Goal: Task Accomplishment & Management: Manage account settings

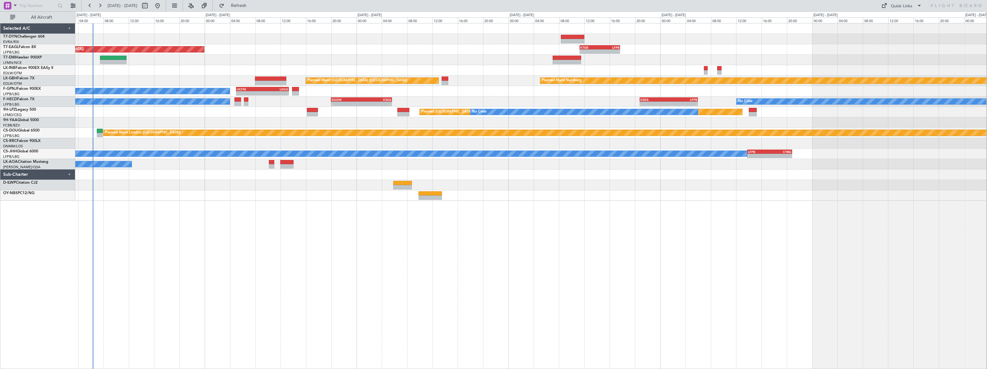
click at [147, 172] on div "Planned Maint [US_STATE] ([GEOGRAPHIC_DATA]) - - KTEB 11:15 Z LFPB 17:40 Z Plan…" at bounding box center [531, 196] width 912 height 346
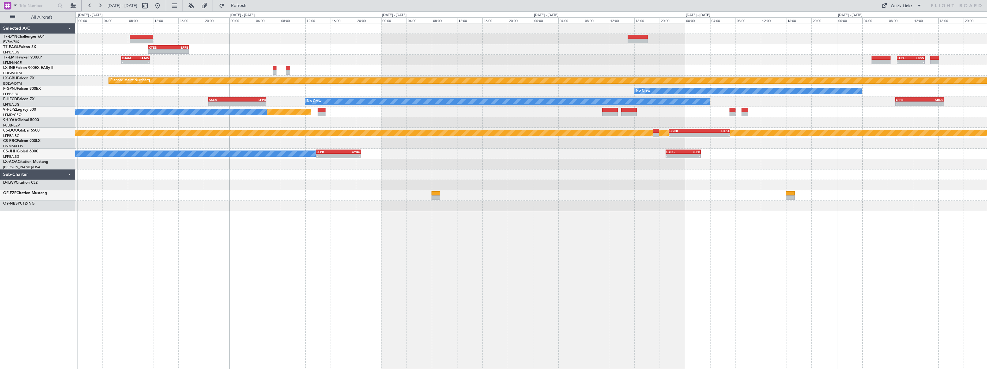
click at [336, 222] on div "- - KTEB 11:15 Z LFPB 17:40 Z - - OJAM 07:00 Z LFMN 11:30 Z - - LCPH 09:30 Z EG…" at bounding box center [531, 196] width 912 height 346
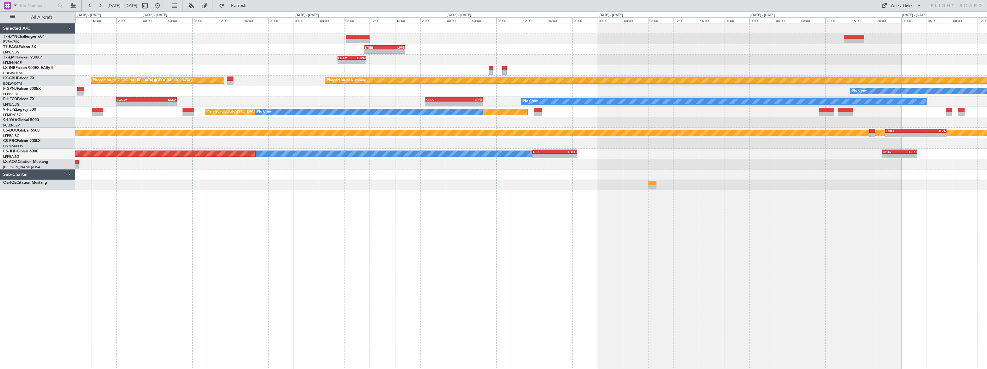
click at [499, 140] on div at bounding box center [531, 143] width 912 height 10
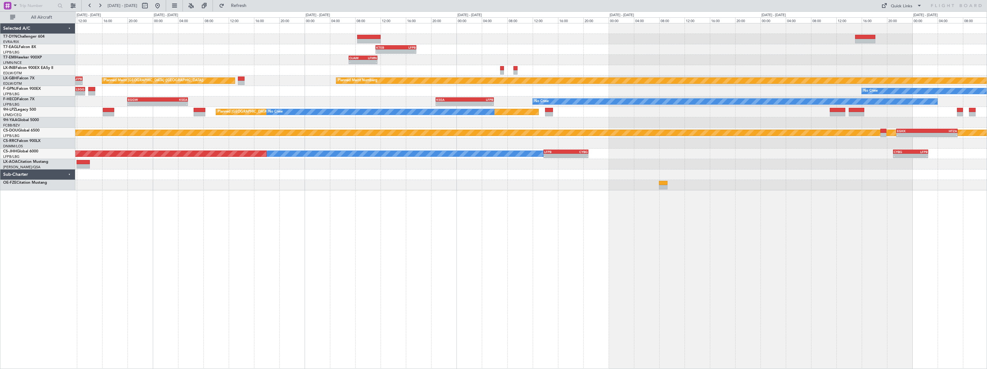
click at [799, 171] on div "- - KTEB 11:15 Z LFPB 17:40 Z Planned Maint [US_STATE] ([GEOGRAPHIC_DATA]) OJAM…" at bounding box center [531, 196] width 912 height 346
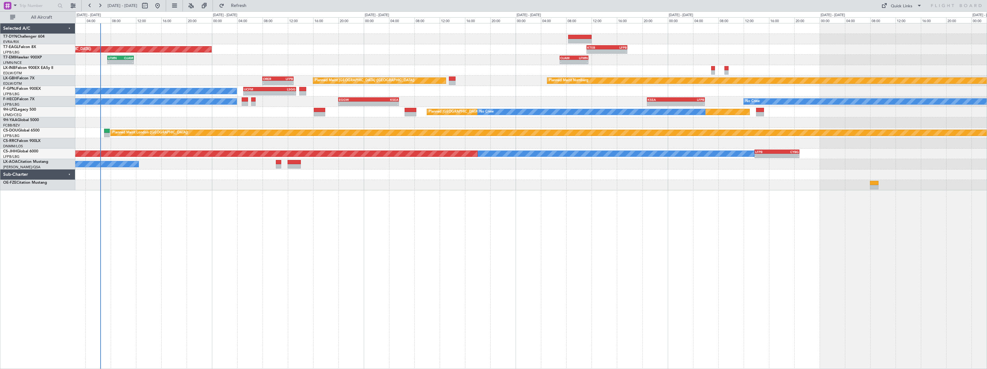
click at [342, 176] on div "- - KTEB 11:15 Z LFPB 17:40 Z Planned Maint [US_STATE] ([GEOGRAPHIC_DATA]) OJAM…" at bounding box center [531, 196] width 912 height 346
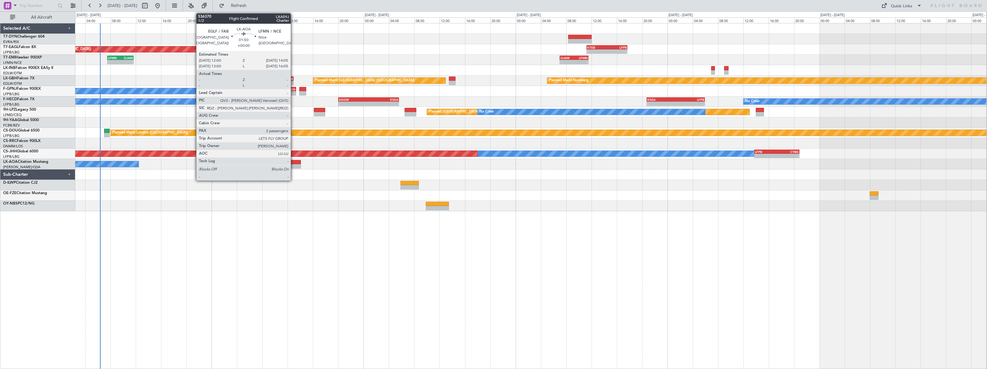
click at [294, 164] on div at bounding box center [294, 166] width 13 height 4
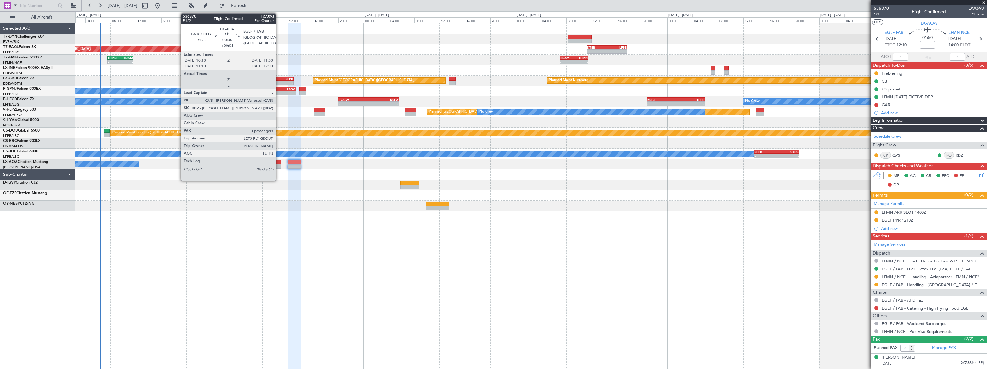
click at [278, 163] on div at bounding box center [278, 162] width 5 height 4
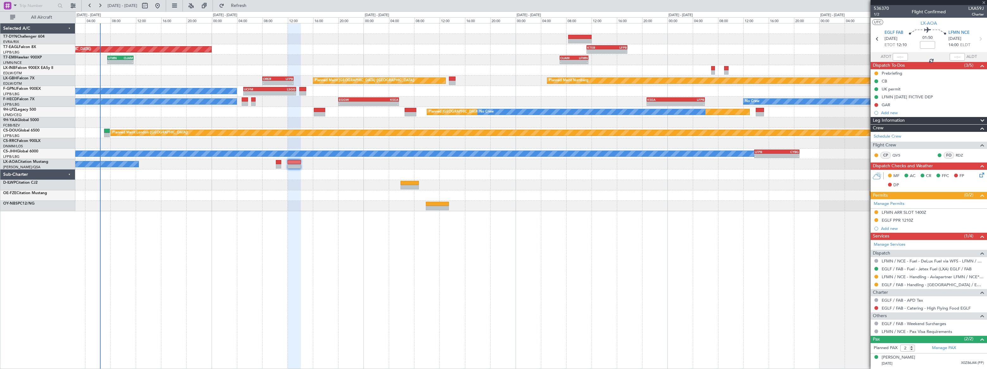
type input "+00:05"
type input "0"
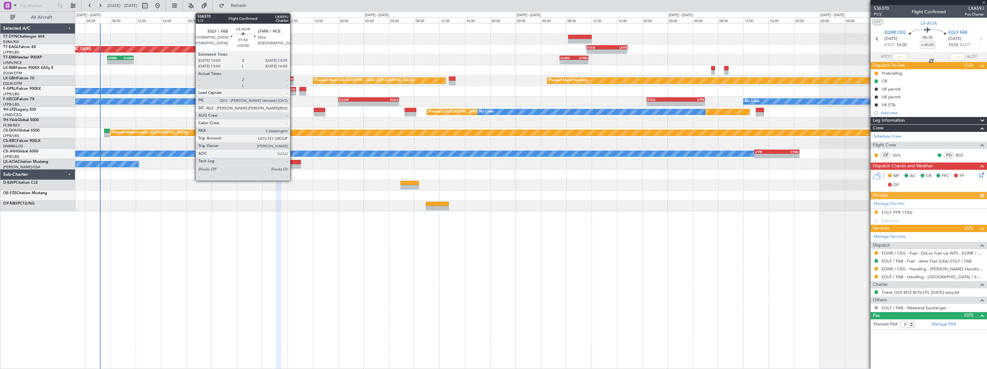
click at [293, 163] on div at bounding box center [294, 162] width 13 height 4
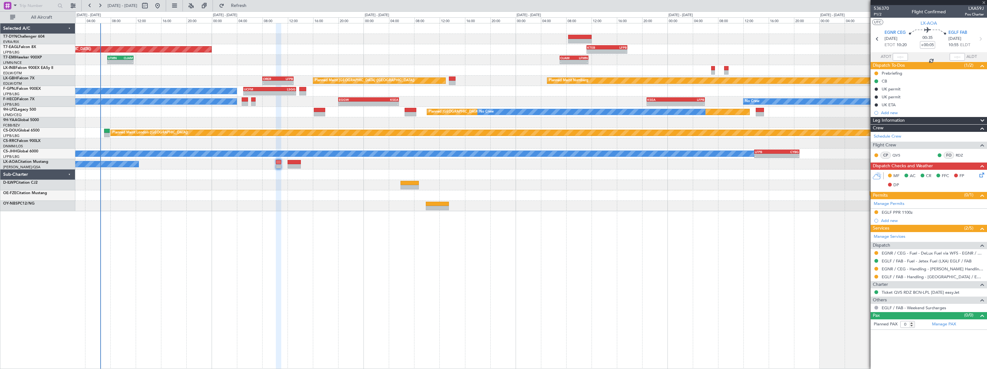
type input "2"
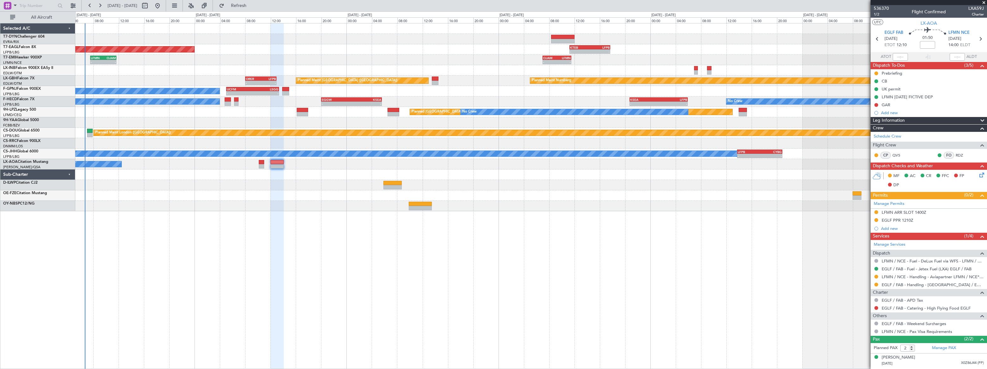
click at [498, 188] on div "Planned Maint [US_STATE] ([GEOGRAPHIC_DATA]) - - KTEB 11:15 Z LFPB 17:40 Z - - …" at bounding box center [530, 117] width 911 height 188
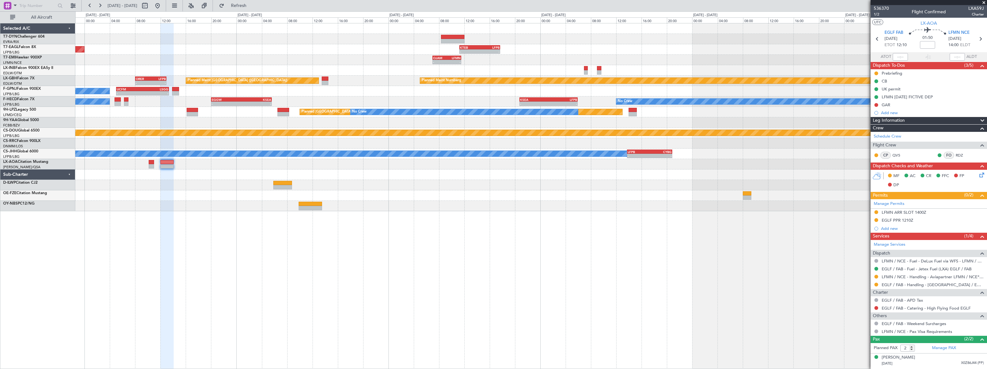
click at [560, 214] on div "Planned Maint [US_STATE] ([GEOGRAPHIC_DATA]) - - KTEB 11:15 Z LFPB 17:40 Z - - …" at bounding box center [531, 196] width 912 height 346
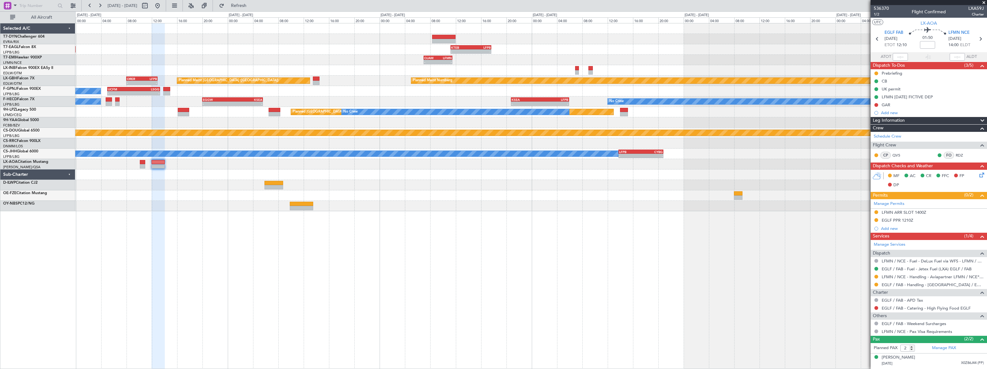
click at [772, 213] on div "- - KTEB 11:15 Z LFPB 17:40 Z Planned Maint [US_STATE] ([GEOGRAPHIC_DATA]) - - …" at bounding box center [531, 196] width 912 height 346
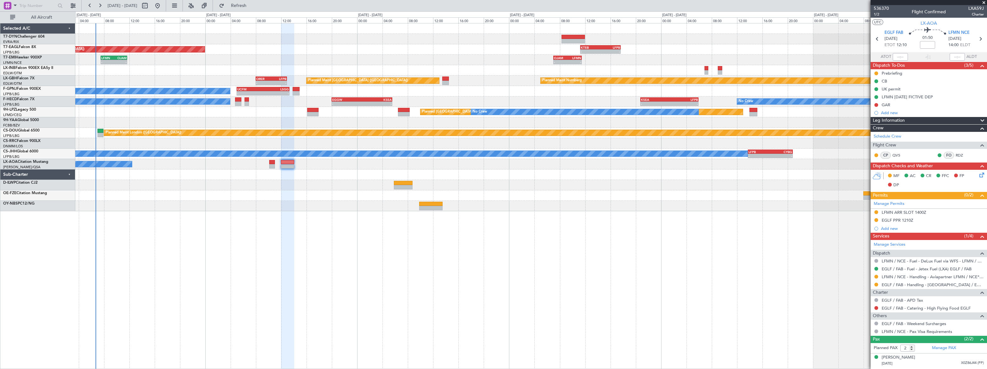
click at [329, 126] on div "- - KTEB 11:15 Z LFPB 17:40 Z Planned Maint [US_STATE] ([GEOGRAPHIC_DATA]) - - …" at bounding box center [531, 117] width 912 height 188
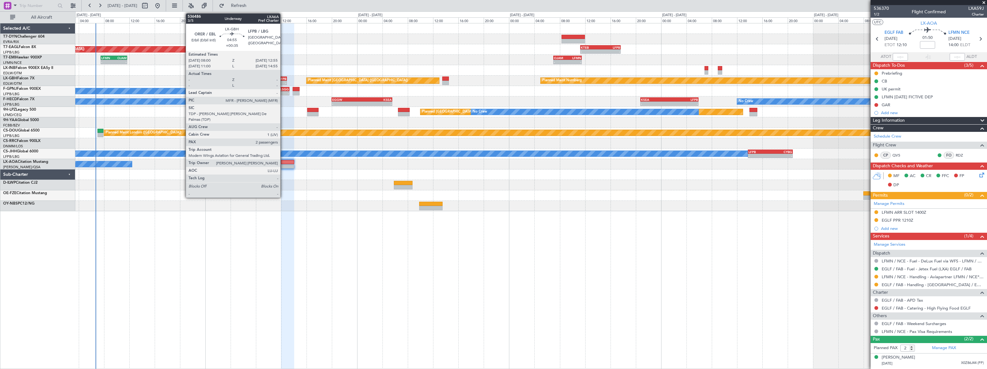
click at [283, 78] on div "LFPB" at bounding box center [278, 79] width 15 height 4
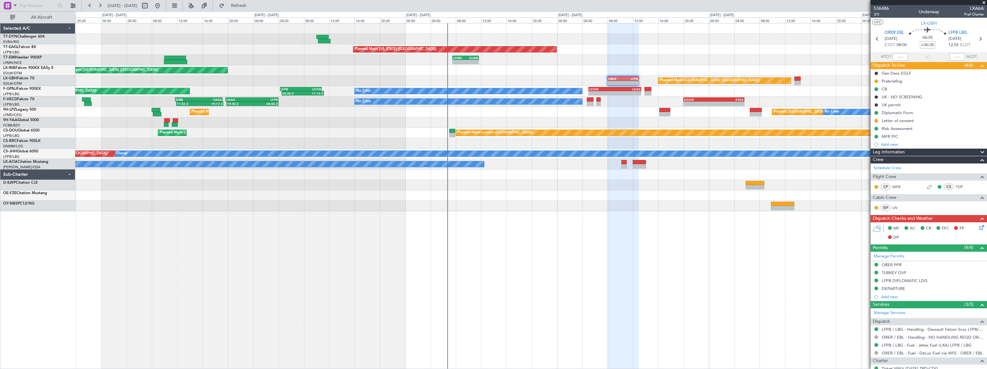
click at [569, 71] on div "Planned Maint [GEOGRAPHIC_DATA] ([GEOGRAPHIC_DATA])" at bounding box center [531, 70] width 912 height 10
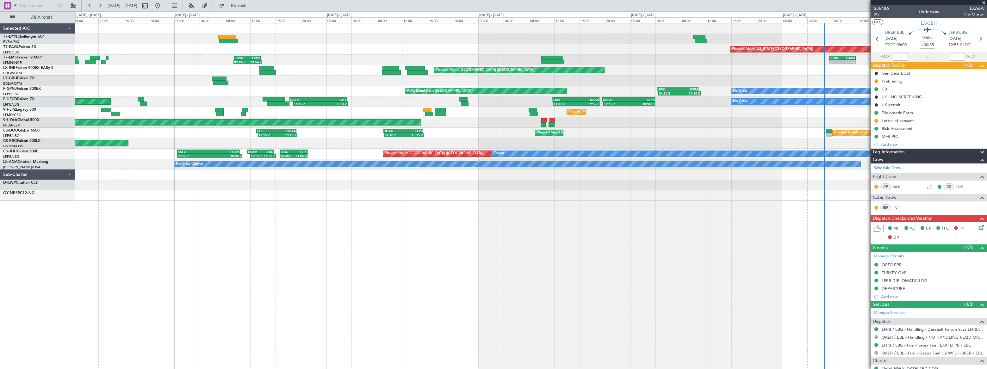
click at [337, 87] on div "Planned Maint [US_STATE] ([GEOGRAPHIC_DATA]) - - LFMN 07:30 Z OJAM 11:40 Z 09:2…" at bounding box center [531, 112] width 912 height 178
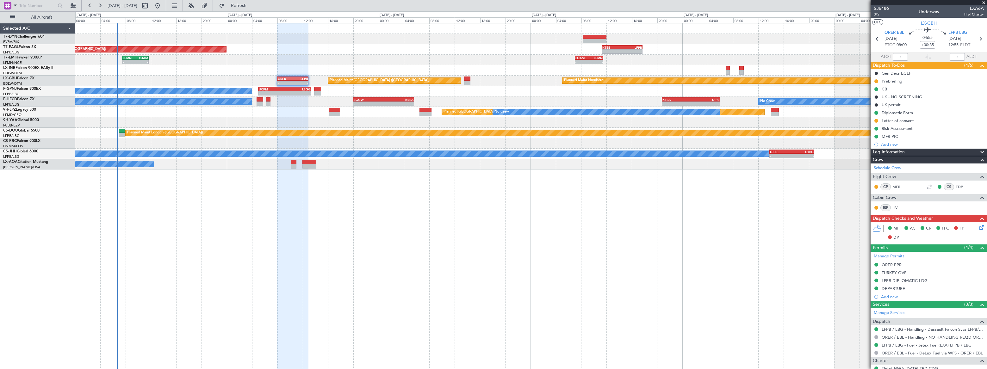
click at [112, 63] on div "Planned Maint [US_STATE] ([GEOGRAPHIC_DATA]) - - KTEB 11:15 Z LFPB 17:40 Z - - …" at bounding box center [530, 96] width 911 height 146
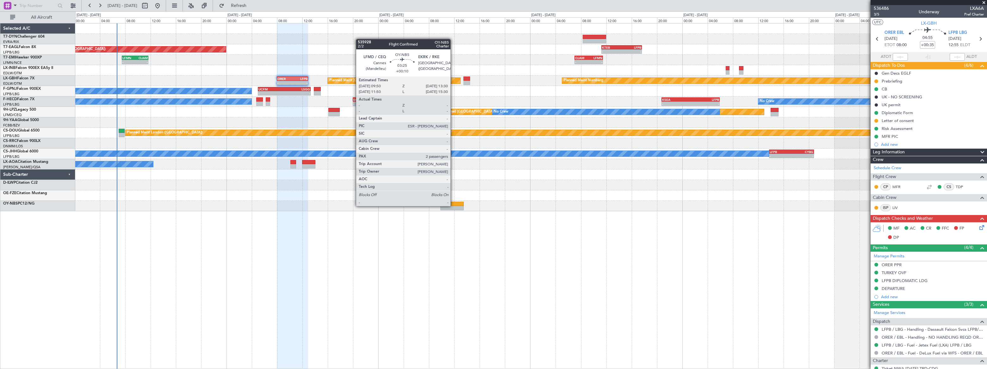
click at [453, 206] on div at bounding box center [451, 208] width 23 height 4
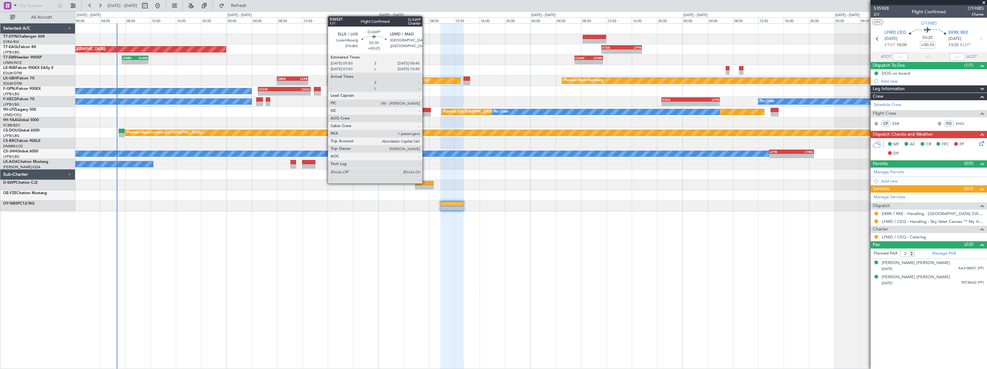
click at [425, 183] on div at bounding box center [424, 183] width 19 height 4
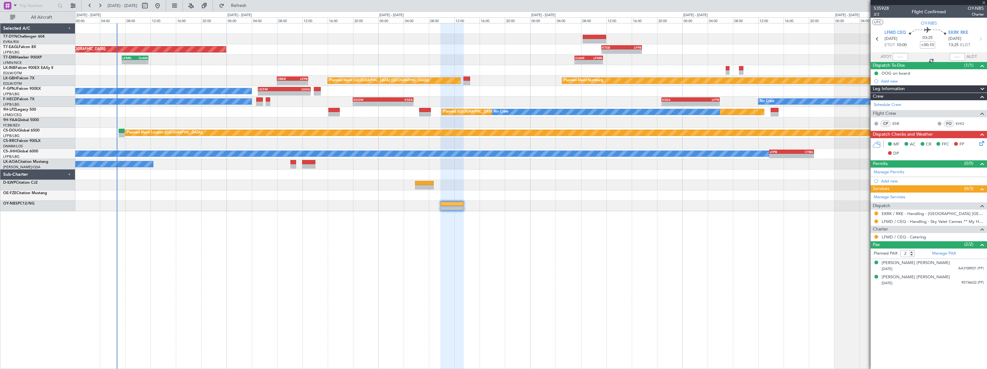
type input "+00:25"
type input "1"
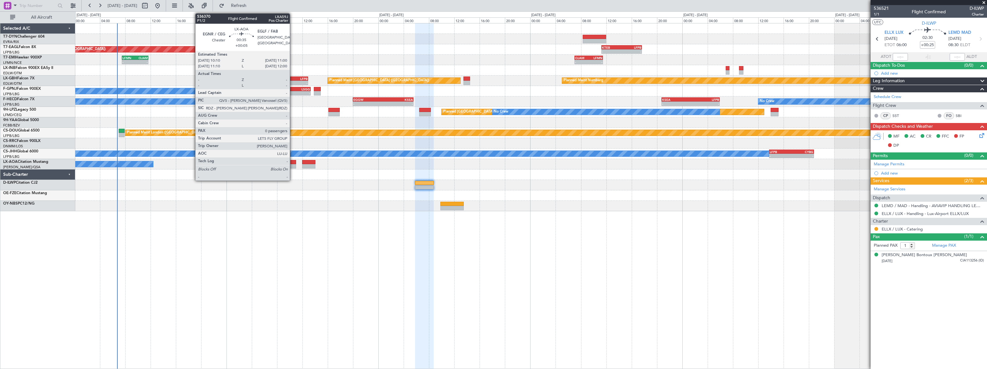
click at [293, 166] on div at bounding box center [292, 166] width 5 height 4
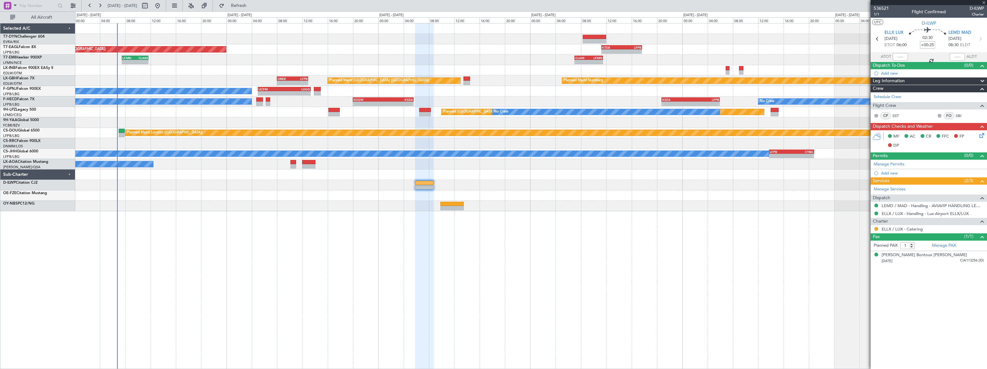
type input "+00:05"
type input "0"
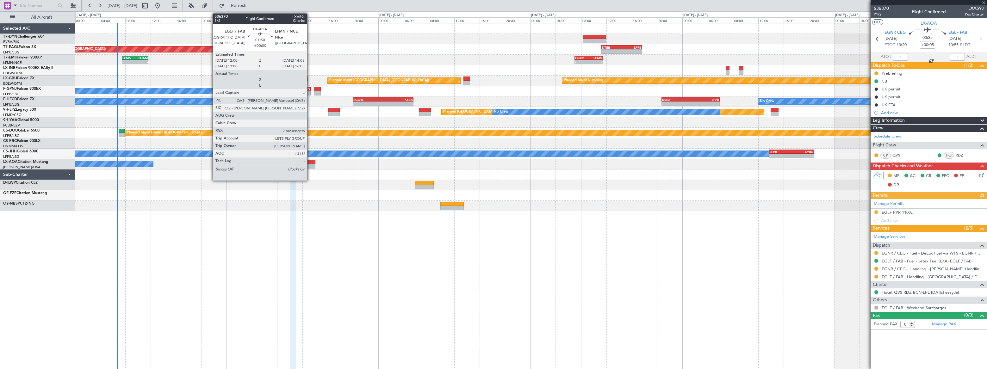
click at [310, 162] on div at bounding box center [308, 162] width 13 height 4
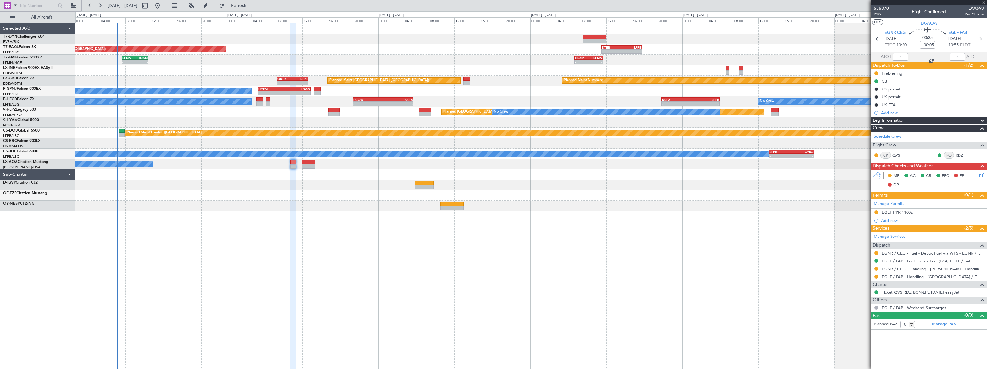
type input "2"
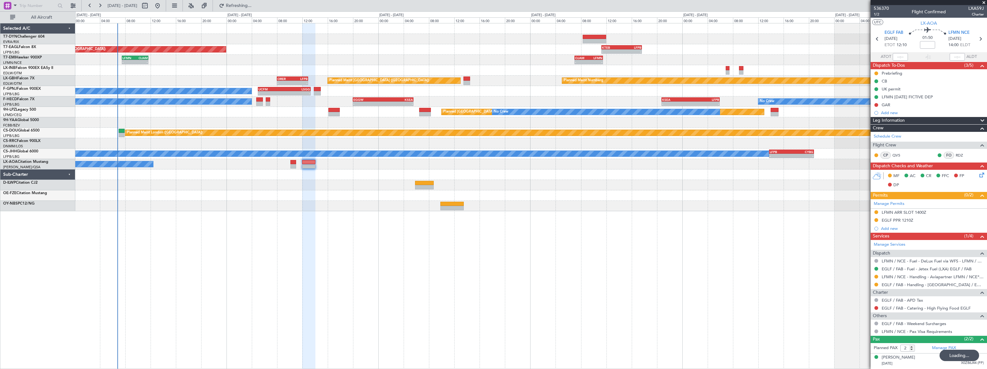
click at [396, 176] on div "Planned Maint [US_STATE] ([GEOGRAPHIC_DATA]) - - KTEB 11:15 Z LFPB 17:40 Z - - …" at bounding box center [531, 117] width 912 height 188
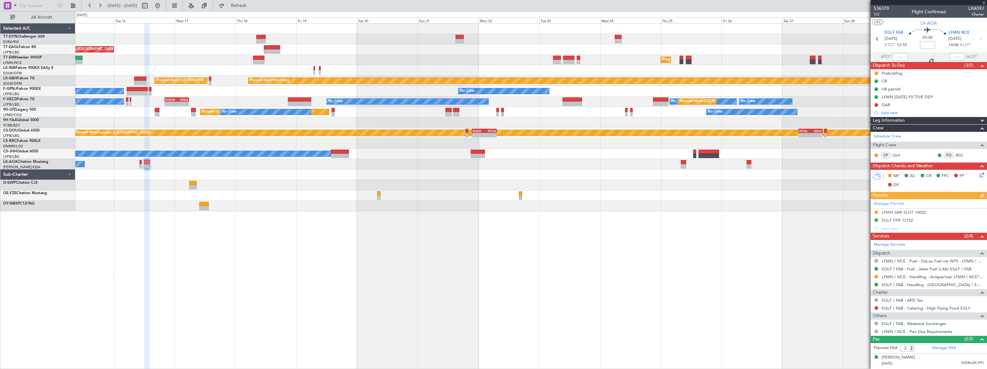
click at [403, 208] on div "Planned Maint [US_STATE] ([GEOGRAPHIC_DATA]) Planned Maint [GEOGRAPHIC_DATA] Pl…" at bounding box center [531, 196] width 912 height 346
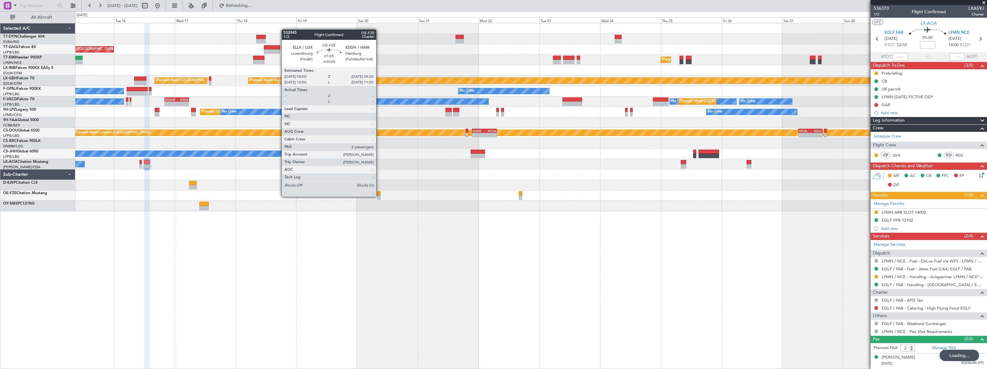
click at [379, 196] on div at bounding box center [378, 198] width 3 height 4
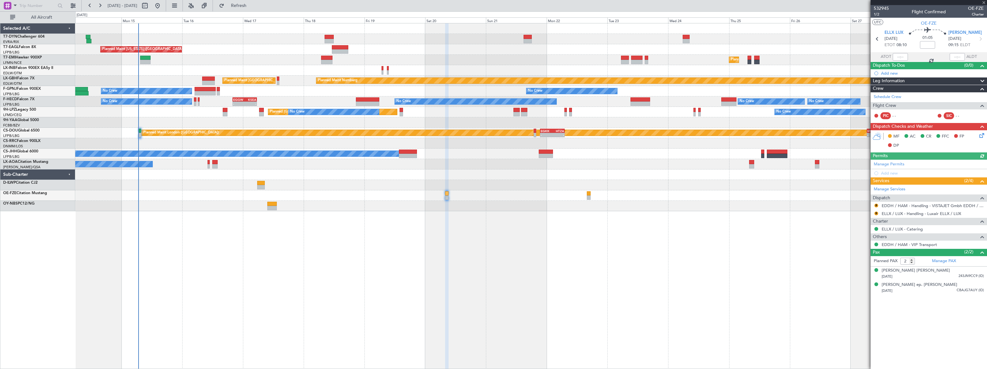
click at [377, 266] on div "Planned Maint [US_STATE] ([GEOGRAPHIC_DATA]) Planned Maint [GEOGRAPHIC_DATA] Pl…" at bounding box center [531, 196] width 912 height 346
click at [876, 204] on button "R" at bounding box center [877, 206] width 4 height 4
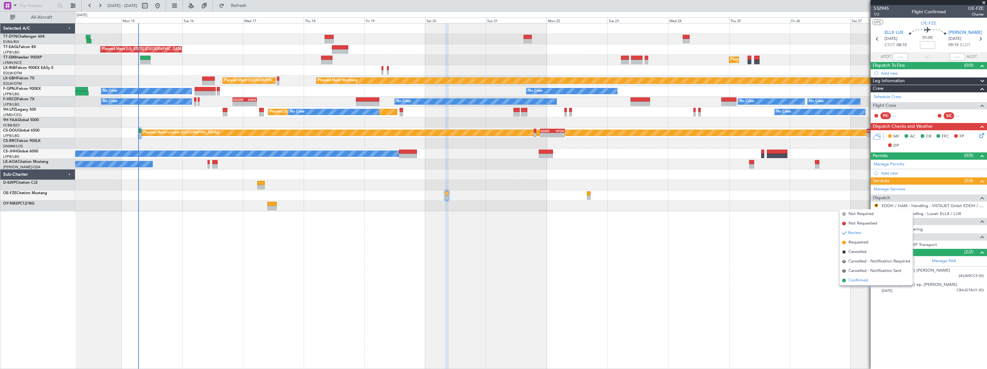
click at [861, 281] on span "Confirmed" at bounding box center [859, 281] width 20 height 6
click at [876, 212] on button "R" at bounding box center [877, 214] width 4 height 4
click at [856, 289] on span "Confirmed" at bounding box center [859, 288] width 20 height 6
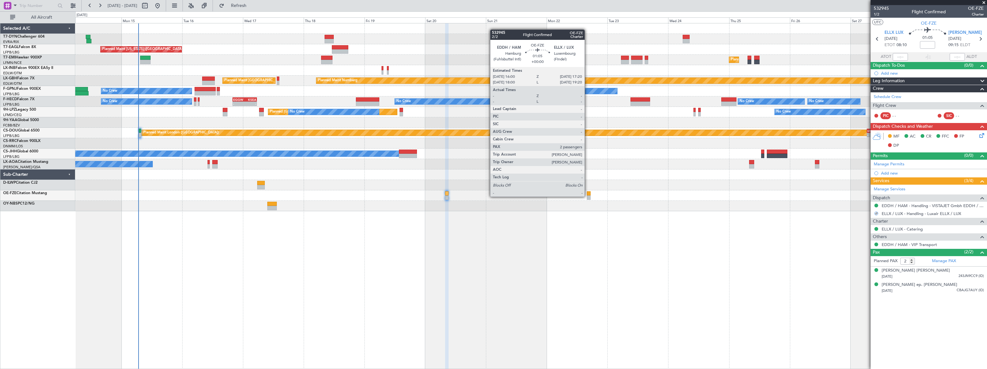
click at [588, 196] on div at bounding box center [588, 198] width 3 height 4
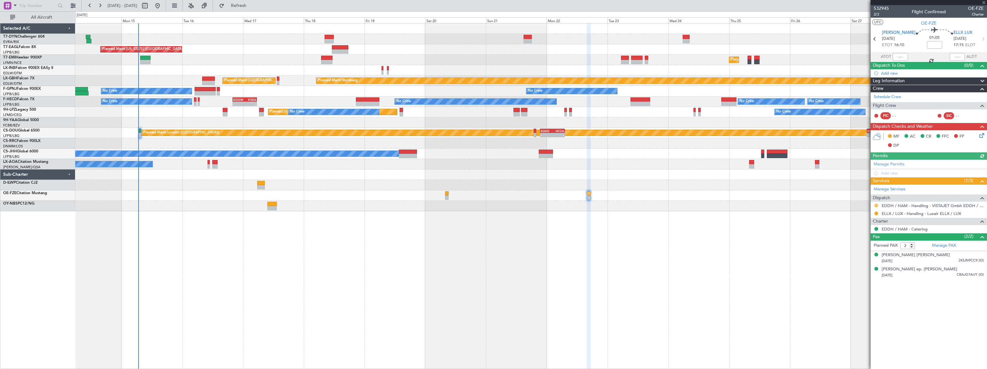
click at [876, 204] on button at bounding box center [877, 206] width 4 height 4
click at [858, 281] on span "Confirmed" at bounding box center [859, 281] width 20 height 6
click at [877, 212] on button at bounding box center [877, 214] width 4 height 4
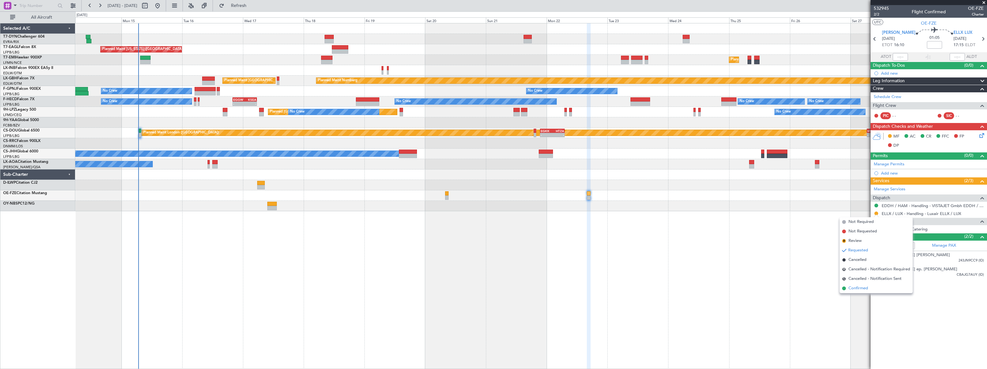
click at [852, 290] on span "Confirmed" at bounding box center [859, 288] width 20 height 6
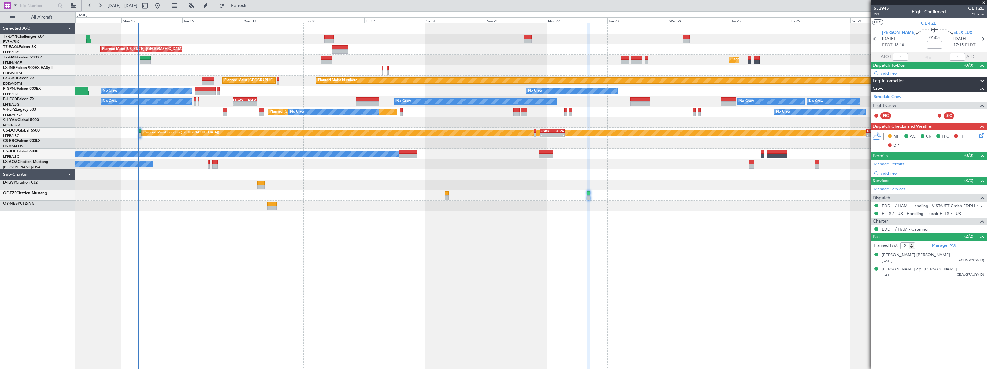
click at [445, 196] on div at bounding box center [530, 195] width 911 height 10
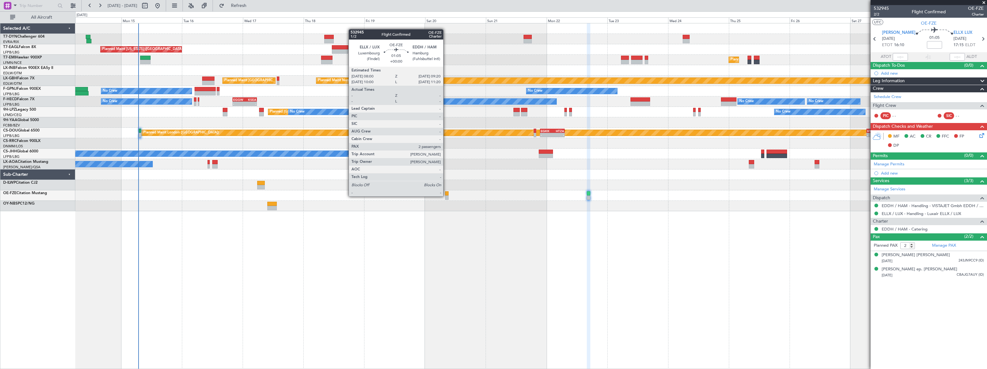
click at [446, 196] on div at bounding box center [446, 198] width 3 height 4
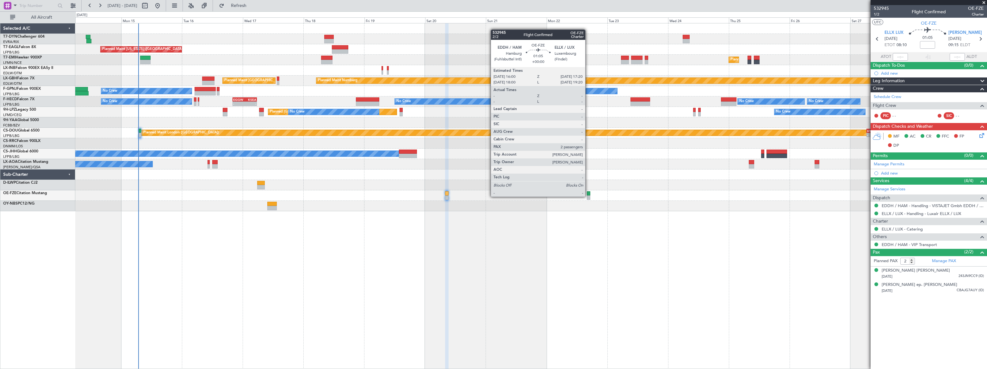
click at [588, 196] on div at bounding box center [588, 198] width 3 height 4
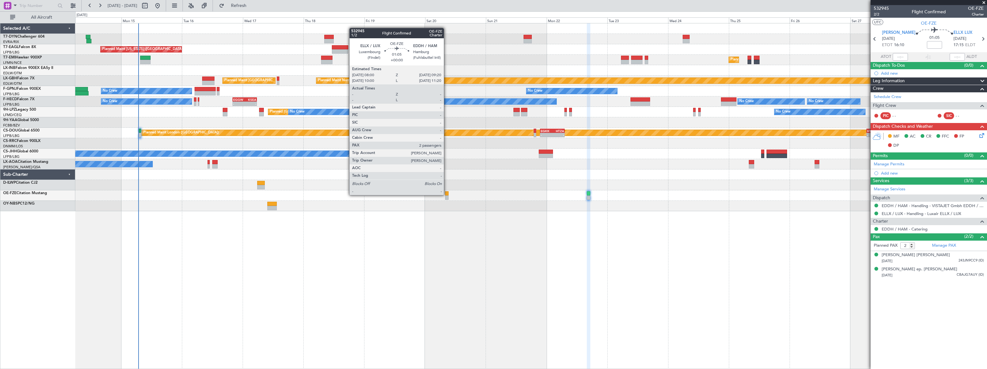
click at [447, 195] on div at bounding box center [446, 193] width 3 height 4
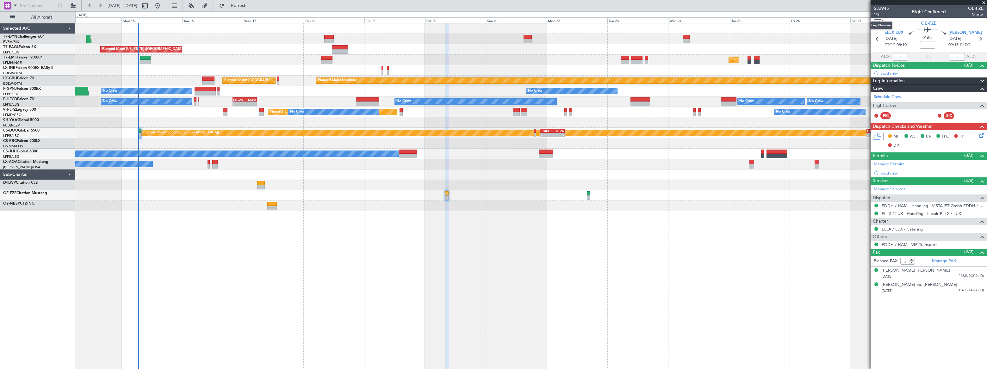
click at [877, 15] on span "1/2" at bounding box center [881, 14] width 15 height 5
click at [877, 13] on span "1/2" at bounding box center [881, 14] width 15 height 5
click at [930, 44] on input at bounding box center [927, 45] width 15 height 8
type input "-00:10"
click at [940, 48] on div "01:05 -00:10" at bounding box center [928, 38] width 42 height 23
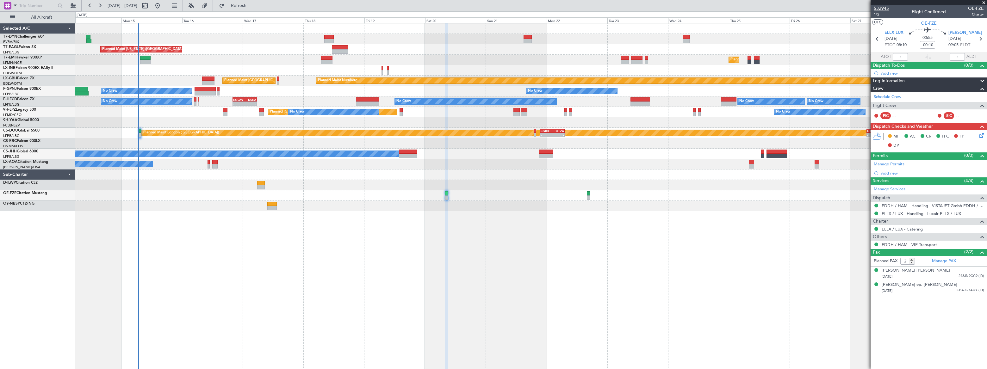
click at [877, 6] on span "532945" at bounding box center [881, 8] width 15 height 7
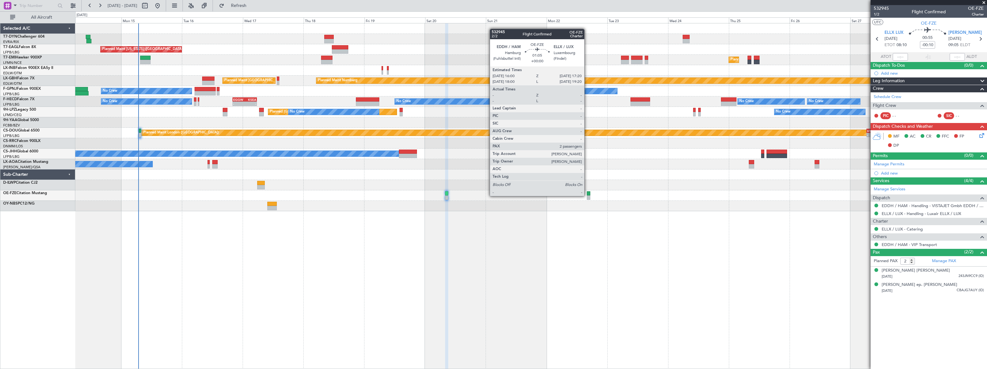
click at [589, 196] on div at bounding box center [588, 198] width 3 height 4
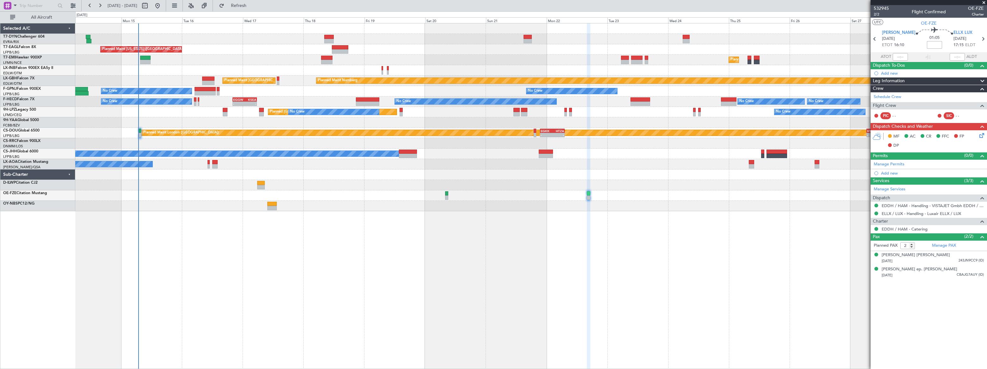
click at [927, 44] on input at bounding box center [934, 45] width 15 height 8
click at [944, 45] on div "01:05 -00:05" at bounding box center [935, 38] width 38 height 23
click at [252, 7] on span "Refresh" at bounding box center [239, 5] width 27 height 4
click at [252, 7] on span "Refreshing..." at bounding box center [239, 5] width 27 height 4
click at [879, 7] on span "532945" at bounding box center [881, 8] width 15 height 7
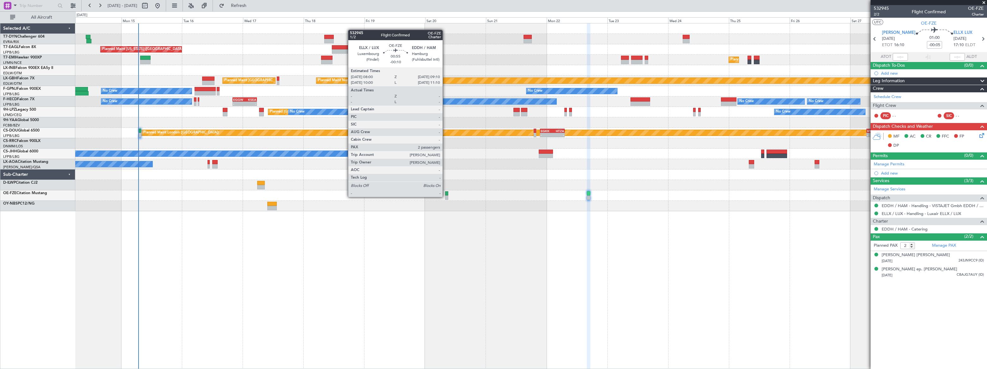
click at [446, 197] on div at bounding box center [446, 198] width 3 height 4
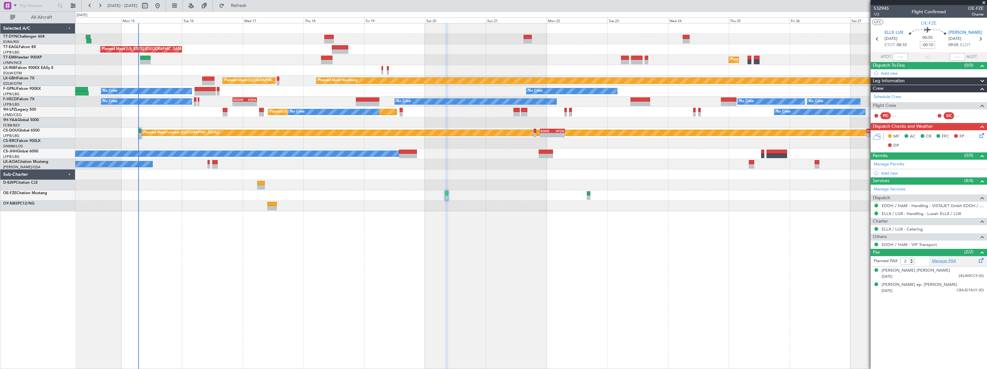
click at [946, 261] on link "Manage PAX" at bounding box center [944, 261] width 24 height 6
click at [254, 8] on button "Refresh" at bounding box center [235, 6] width 38 height 10
click at [254, 8] on button "Refreshing..." at bounding box center [235, 6] width 38 height 10
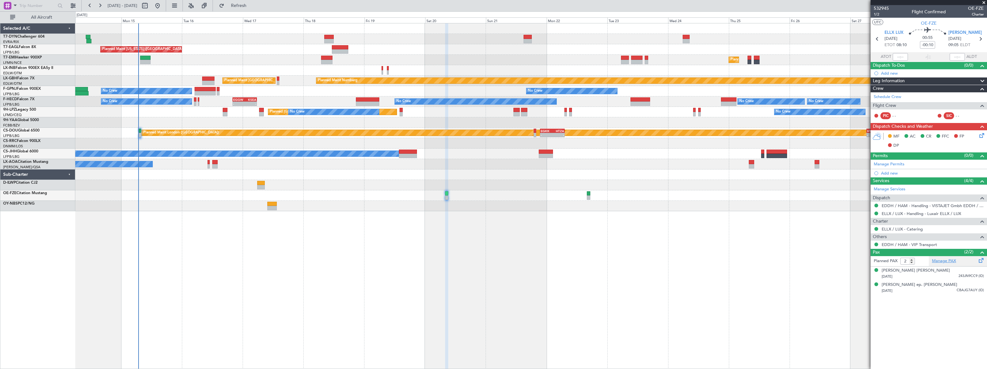
click at [936, 262] on link "Manage PAX" at bounding box center [944, 261] width 24 height 6
click at [249, 8] on span "Refresh" at bounding box center [239, 5] width 27 height 4
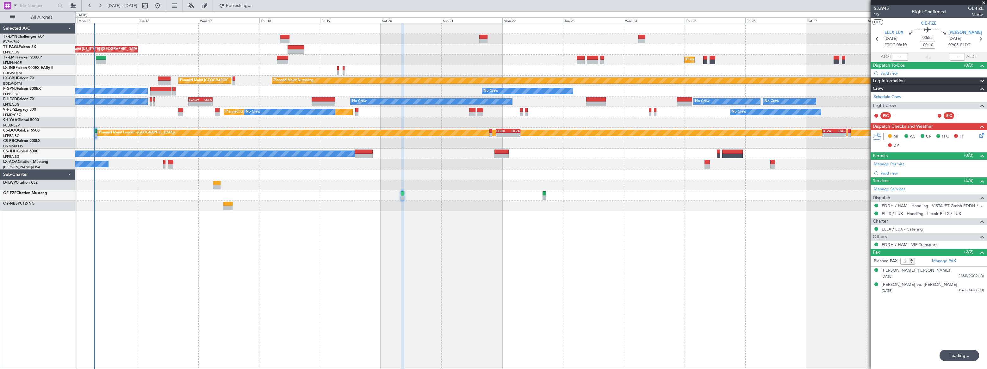
click at [334, 303] on div "Planned Maint [US_STATE] ([GEOGRAPHIC_DATA]) Planned Maint [GEOGRAPHIC_DATA] Pl…" at bounding box center [531, 196] width 912 height 346
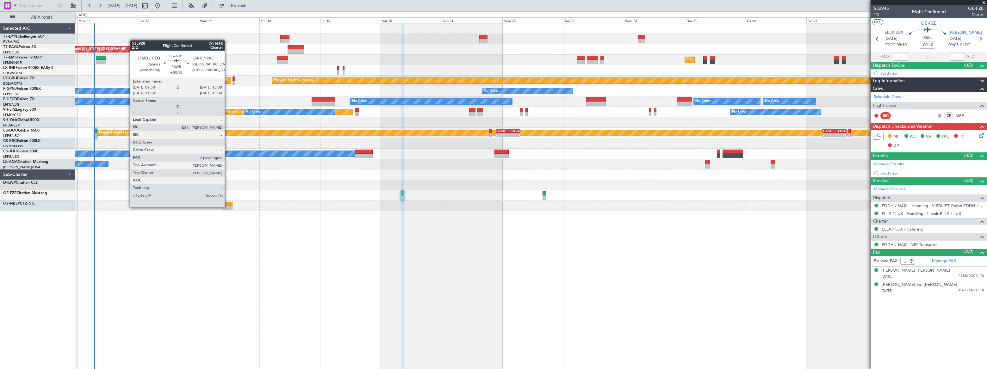
click at [228, 207] on div at bounding box center [227, 208] width 9 height 4
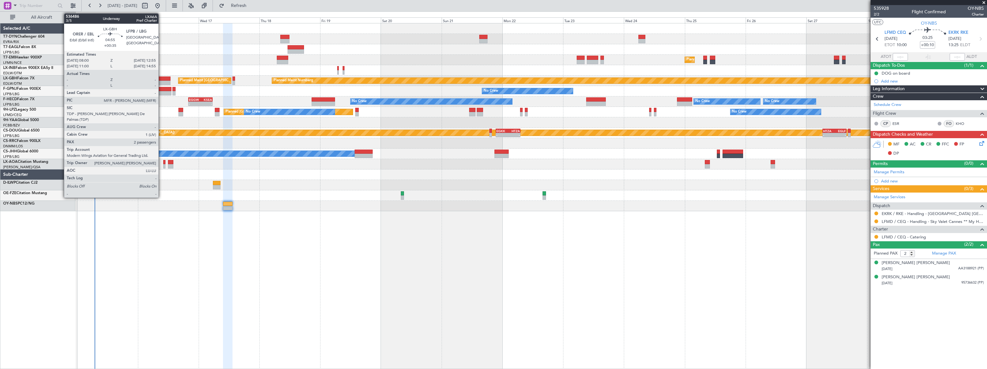
click at [161, 78] on div at bounding box center [164, 79] width 13 height 4
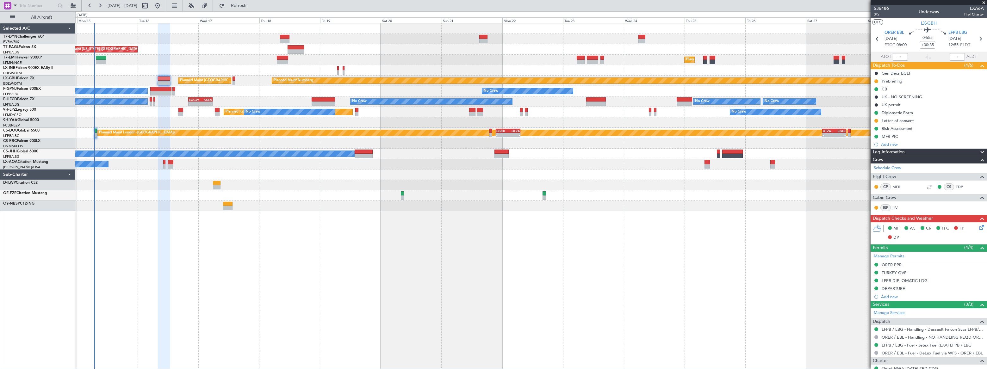
scroll to position [64, 0]
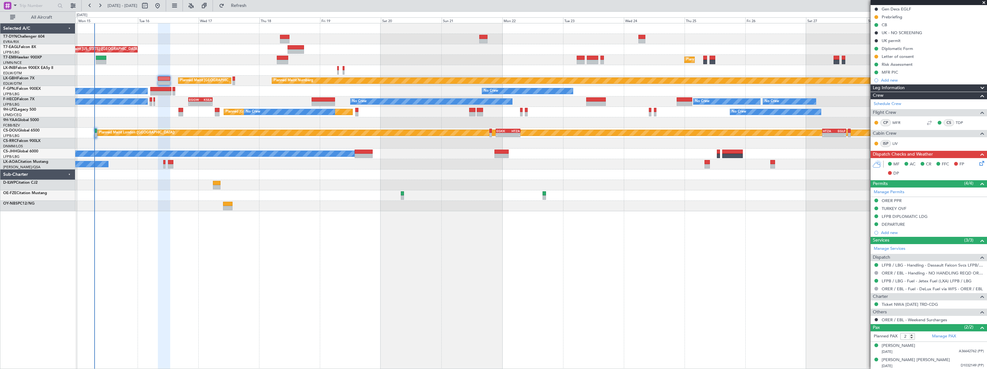
click at [155, 190] on div "Planned Maint [US_STATE] ([GEOGRAPHIC_DATA]) Planned Maint [GEOGRAPHIC_DATA] Pl…" at bounding box center [530, 117] width 911 height 188
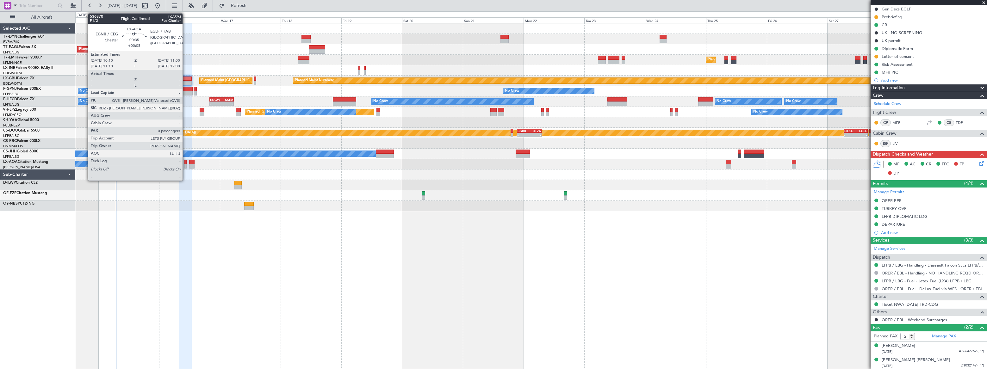
click at [185, 162] on div at bounding box center [185, 162] width 2 height 4
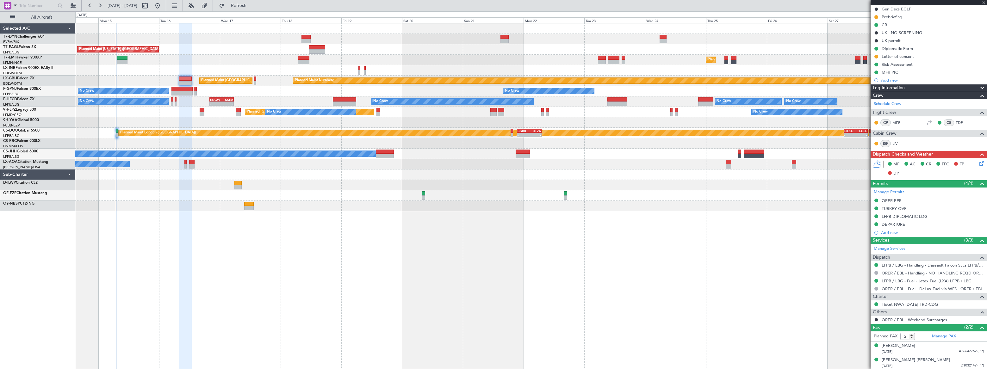
type input "+00:05"
type input "0"
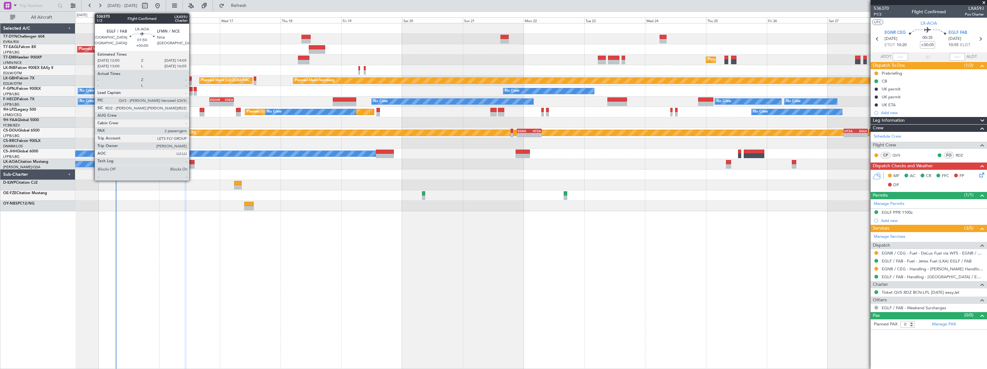
click at [192, 162] on div at bounding box center [191, 162] width 5 height 4
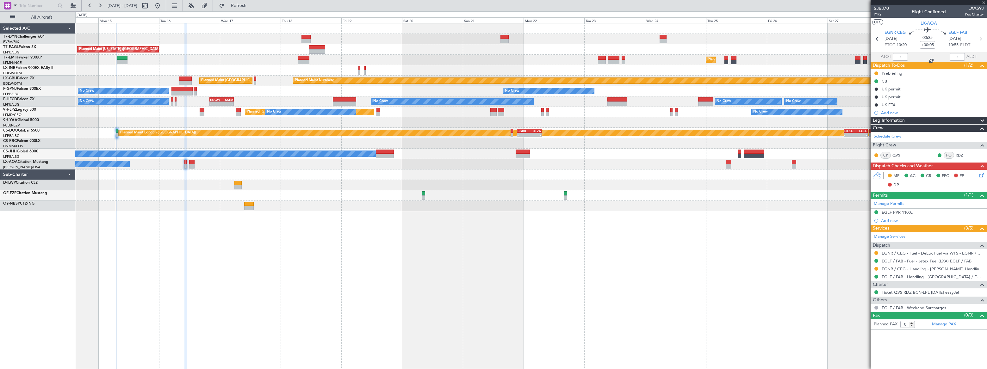
type input "2"
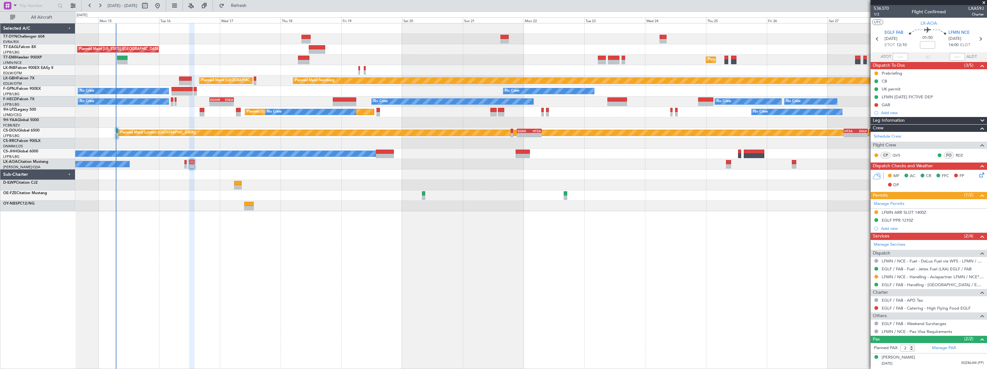
scroll to position [12, 0]
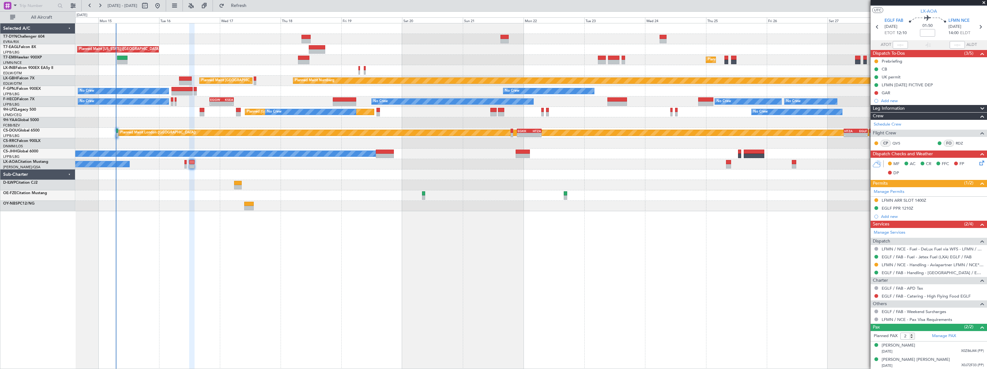
click at [926, 208] on div "EGLF PPR 1210Z" at bounding box center [929, 209] width 116 height 8
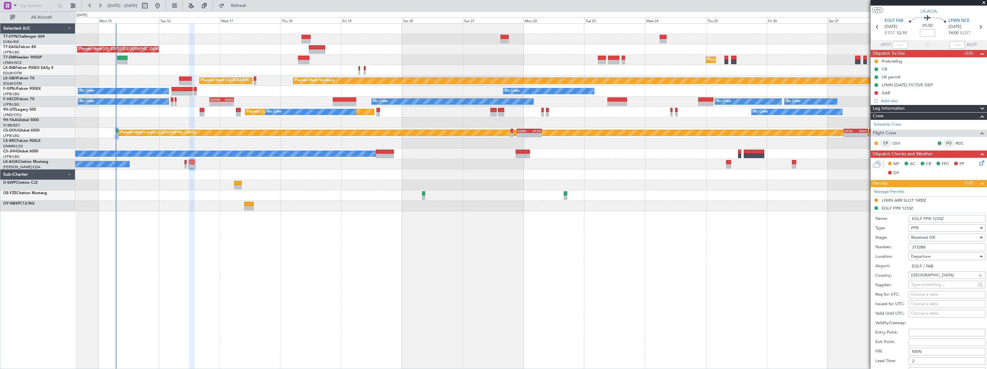
click at [296, 257] on div "Planned Maint [US_STATE] ([GEOGRAPHIC_DATA]) Planned Maint [GEOGRAPHIC_DATA] Pl…" at bounding box center [531, 196] width 912 height 346
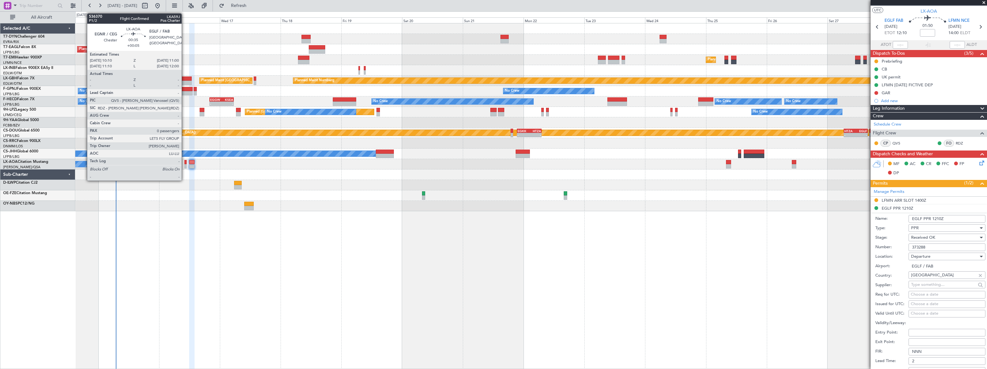
click at [184, 163] on div at bounding box center [185, 162] width 2 height 4
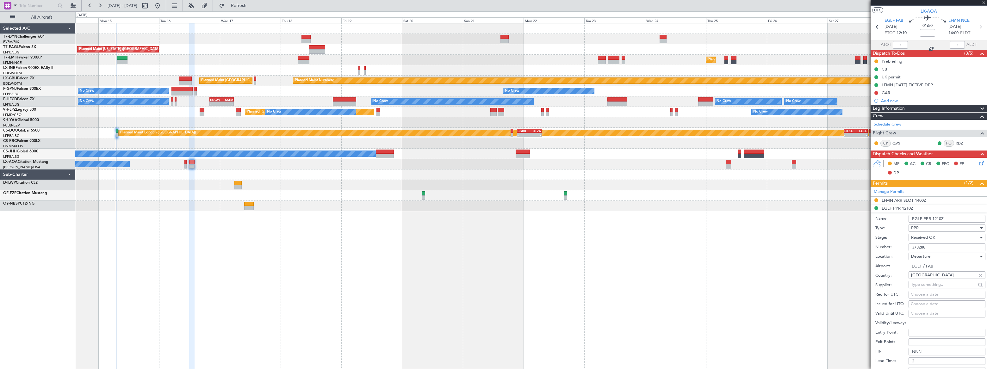
type input "+00:05"
type input "0"
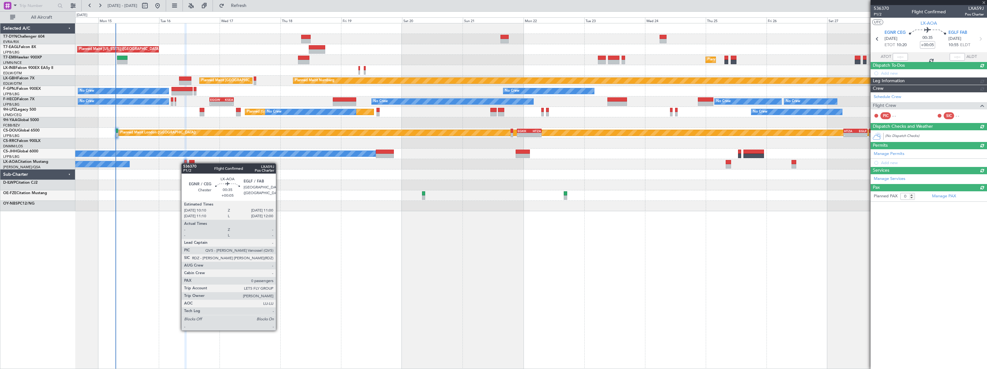
scroll to position [0, 0]
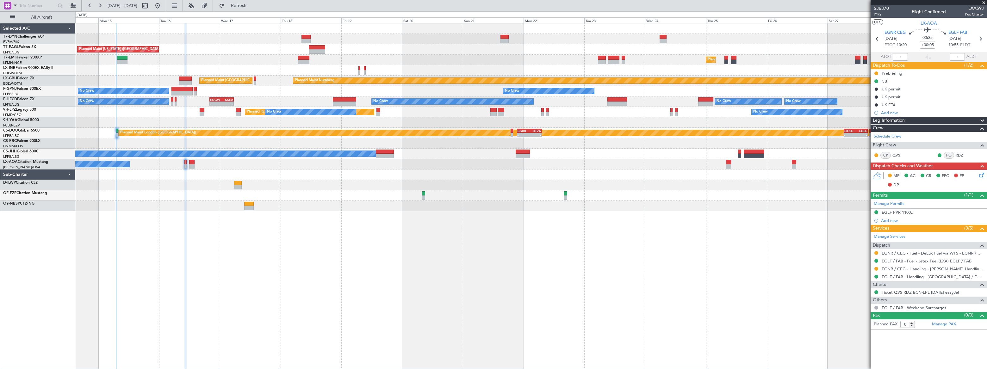
click at [165, 48] on div "Planned Maint [US_STATE] ([GEOGRAPHIC_DATA])" at bounding box center [531, 49] width 912 height 10
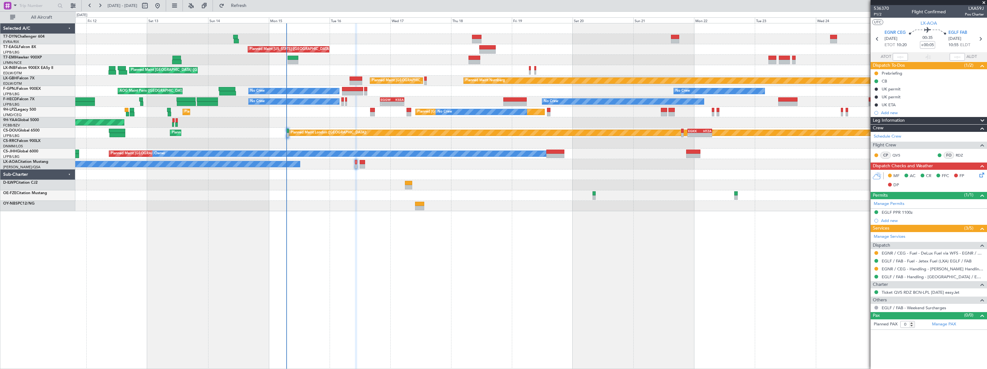
click at [315, 71] on div "Planned Maint [GEOGRAPHIC_DATA] ([GEOGRAPHIC_DATA])" at bounding box center [531, 70] width 912 height 10
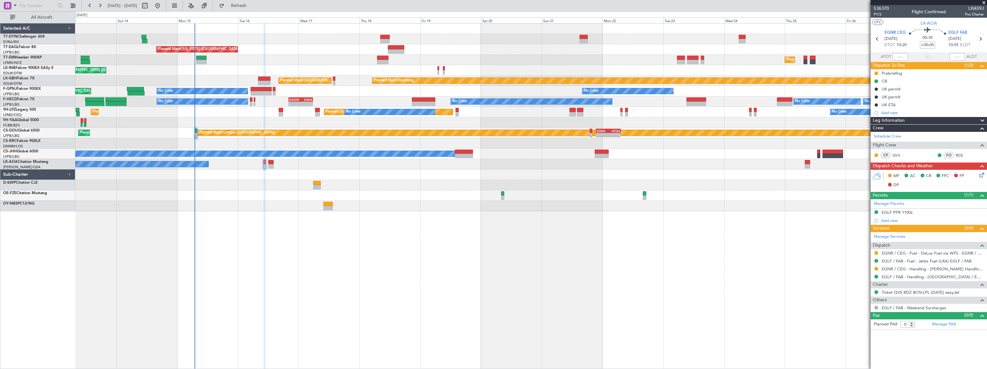
click at [213, 122] on div "AOG Maint Brazzaville (Maya-maya)" at bounding box center [530, 122] width 911 height 10
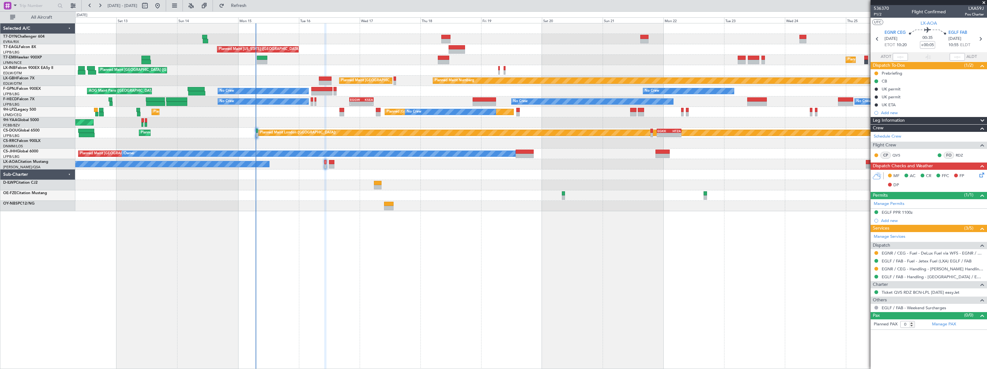
click at [214, 79] on div "Planned Maint [GEOGRAPHIC_DATA] ([GEOGRAPHIC_DATA]) Planned Maint Nurnberg" at bounding box center [531, 81] width 912 height 10
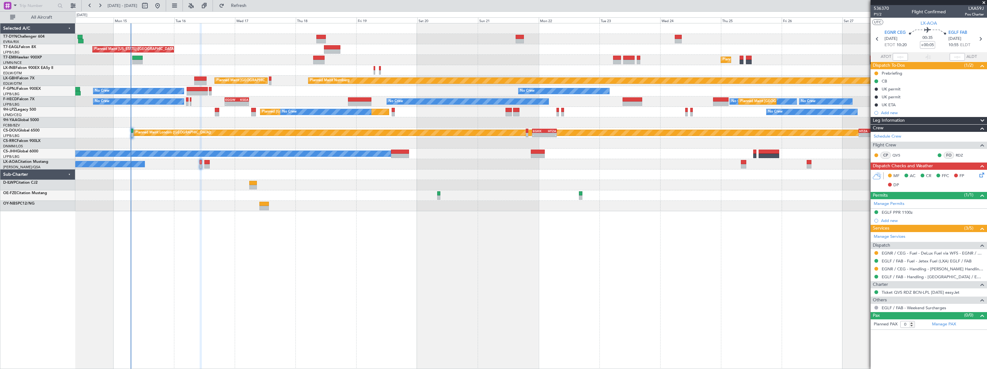
click at [146, 187] on div at bounding box center [530, 185] width 911 height 10
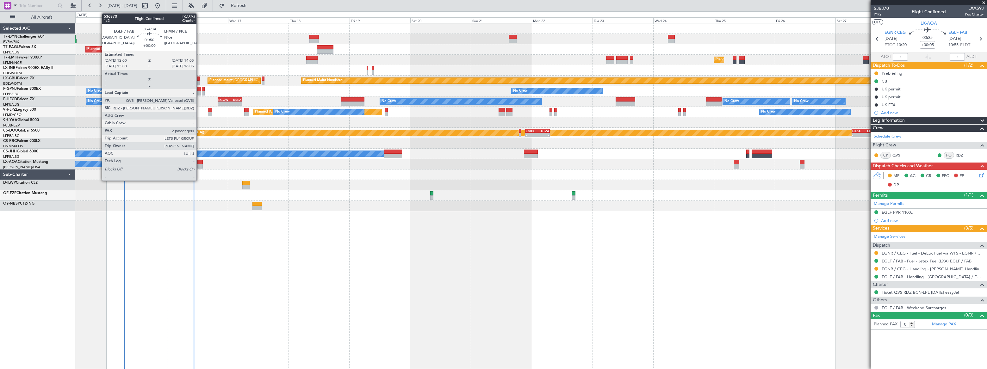
click at [199, 163] on div at bounding box center [199, 162] width 5 height 4
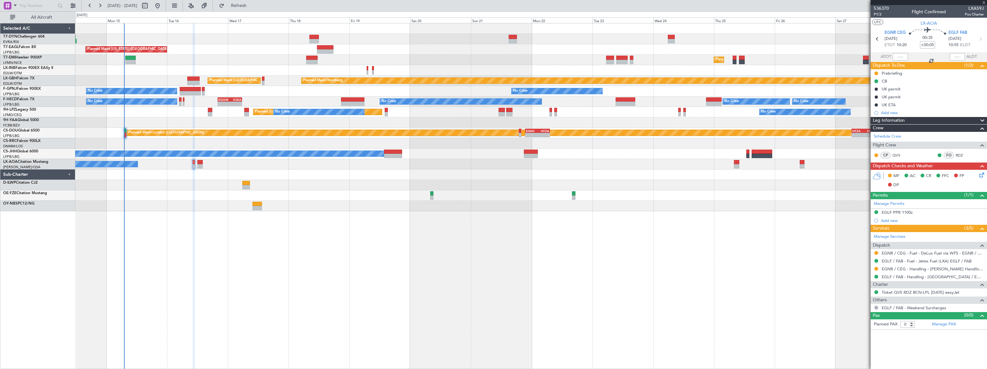
type input "2"
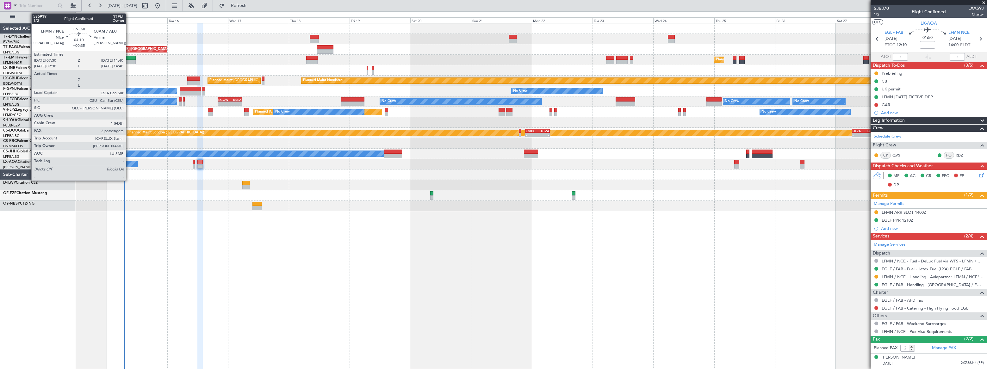
click at [129, 56] on div at bounding box center [130, 58] width 11 height 4
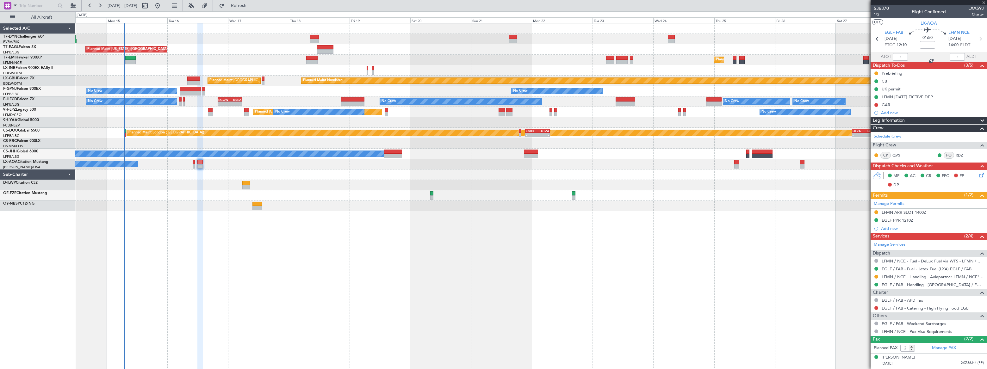
click at [130, 59] on div at bounding box center [130, 58] width 11 height 4
type input "+00:35"
type input "3"
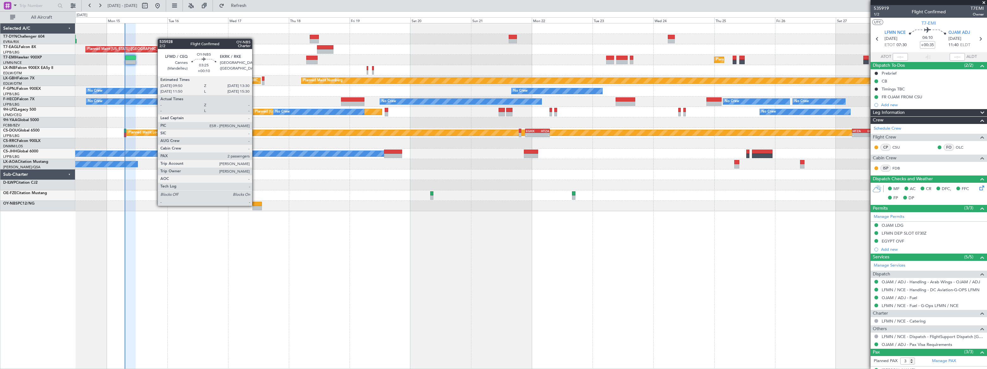
click at [255, 205] on div at bounding box center [257, 204] width 9 height 4
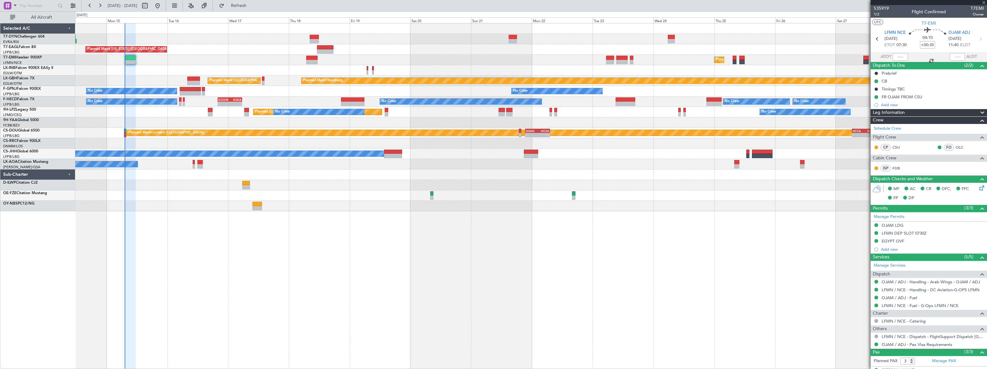
type input "+00:10"
type input "2"
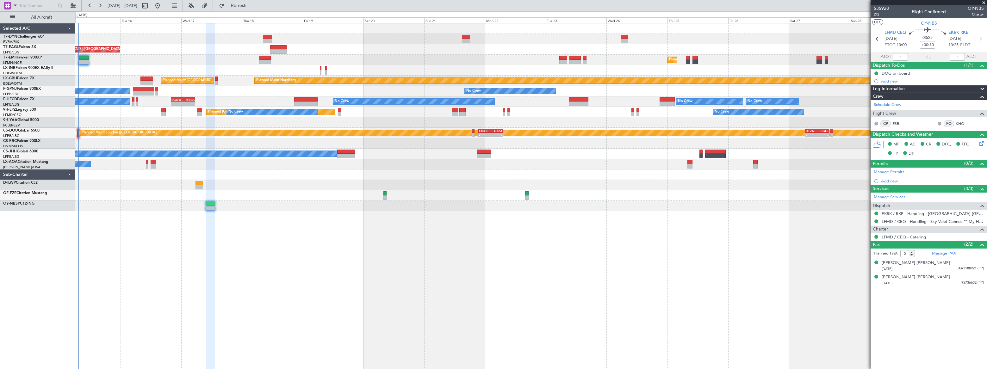
click at [287, 223] on div "Planned Maint New York (Teterboro) Planned Maint Zurich Planned Maint London (F…" at bounding box center [531, 196] width 912 height 346
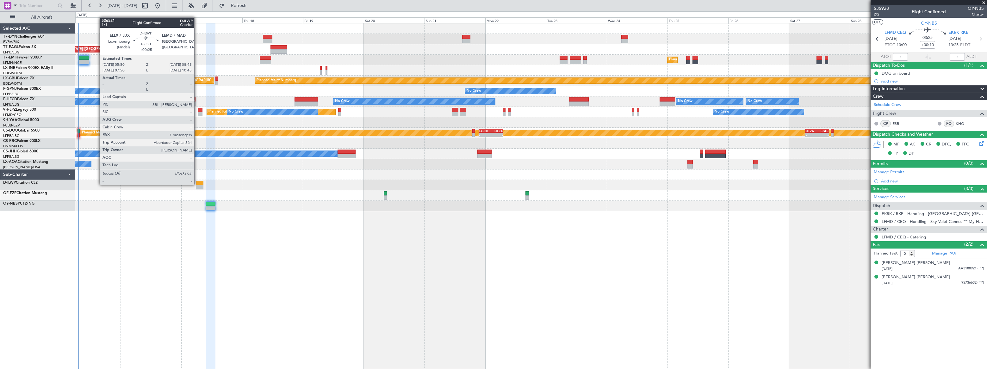
click at [197, 184] on div at bounding box center [200, 183] width 8 height 4
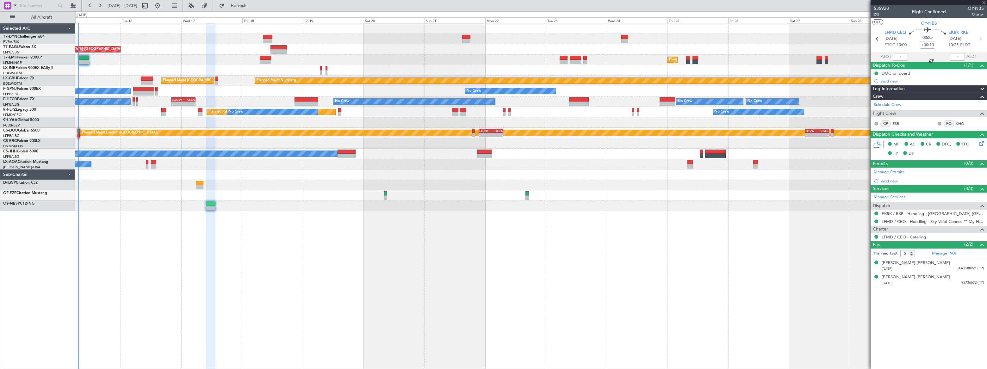
type input "+00:25"
type input "1"
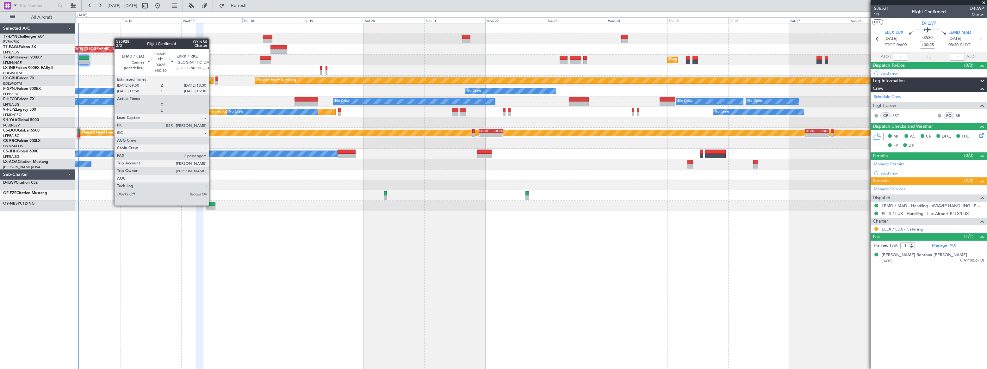
click at [212, 205] on div at bounding box center [210, 204] width 9 height 4
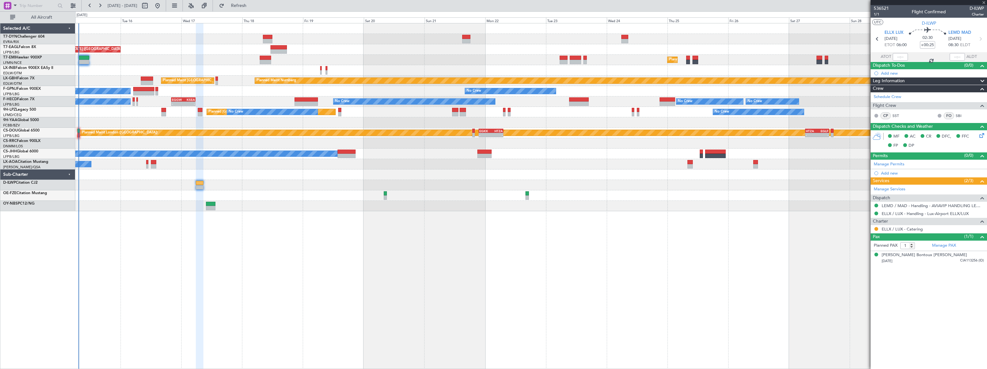
type input "+00:10"
type input "2"
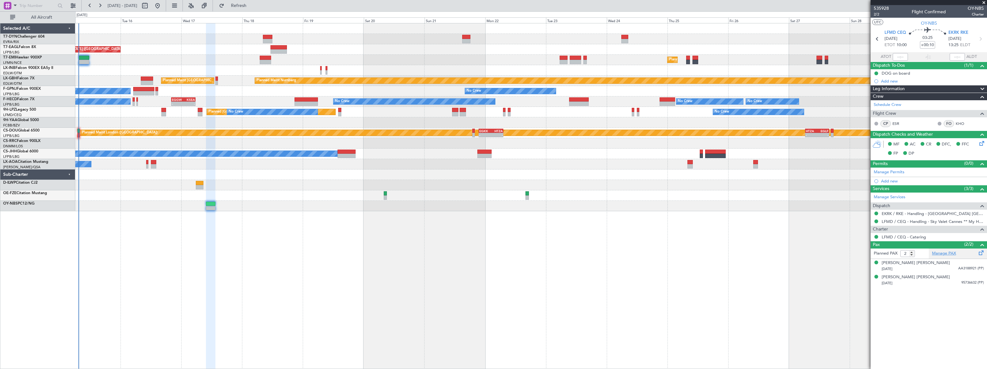
click at [947, 252] on link "Manage PAX" at bounding box center [944, 254] width 24 height 6
click at [252, 4] on span "Refresh" at bounding box center [239, 5] width 27 height 4
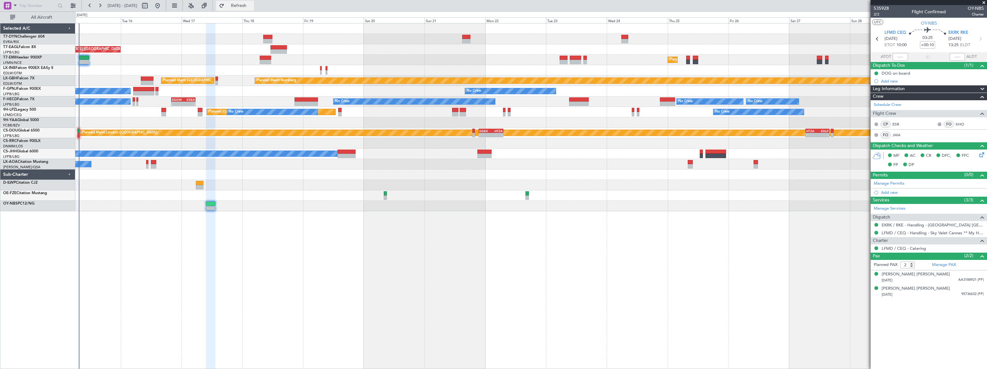
click at [252, 4] on span "Refresh" at bounding box center [239, 5] width 27 height 4
click at [252, 4] on span "Refreshing..." at bounding box center [239, 5] width 27 height 4
click at [943, 265] on link "Manage PAX" at bounding box center [944, 265] width 24 height 6
click at [884, 7] on span "535928" at bounding box center [881, 8] width 15 height 7
click at [877, 14] on span "2/2" at bounding box center [881, 14] width 15 height 5
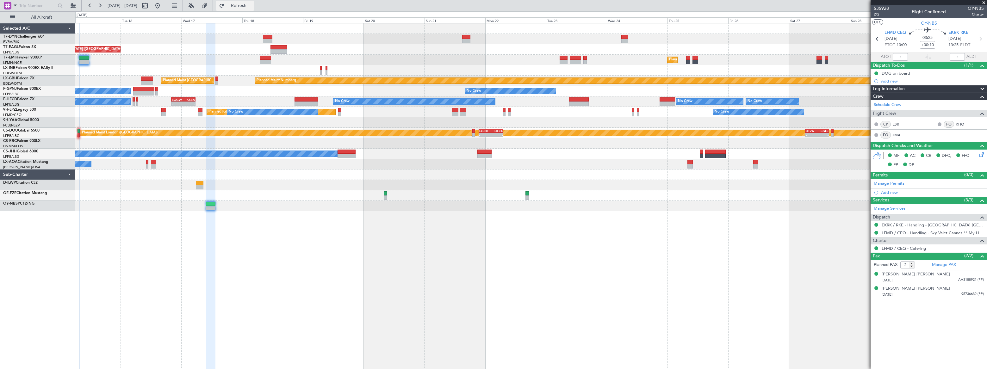
click at [252, 6] on span "Refresh" at bounding box center [239, 5] width 27 height 4
click at [252, 6] on span "Refreshing..." at bounding box center [239, 5] width 27 height 4
click at [252, 6] on span "Refresh" at bounding box center [239, 5] width 27 height 4
click at [884, 7] on span "535928" at bounding box center [881, 8] width 15 height 7
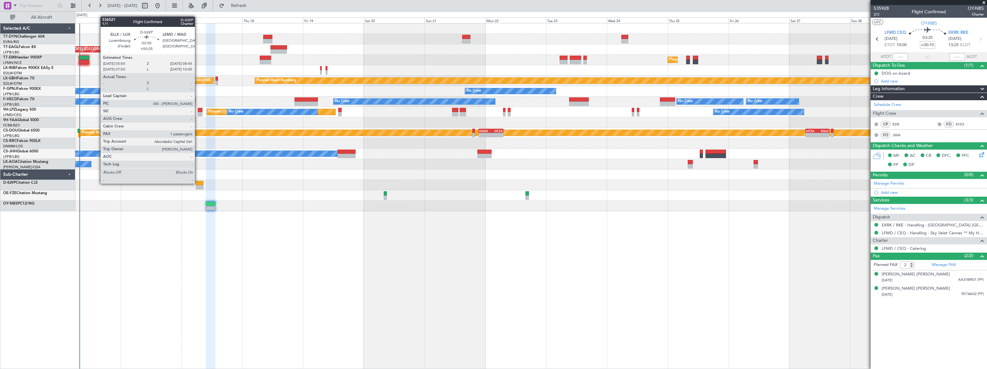
click at [198, 183] on div at bounding box center [200, 183] width 8 height 4
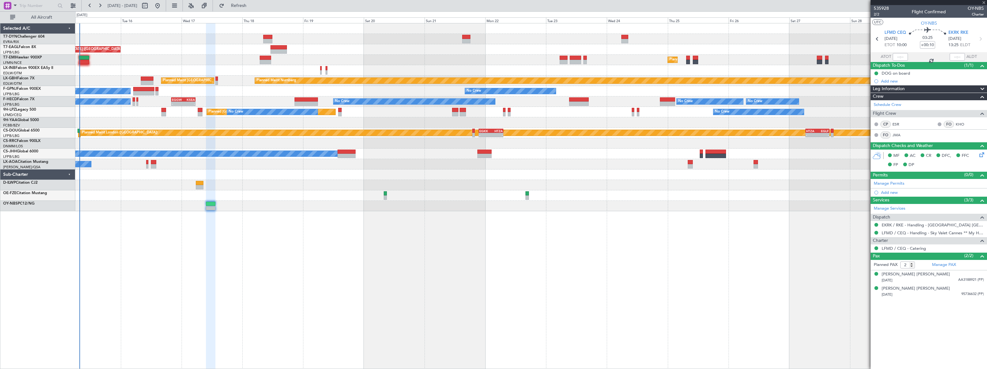
type input "+00:25"
type input "1"
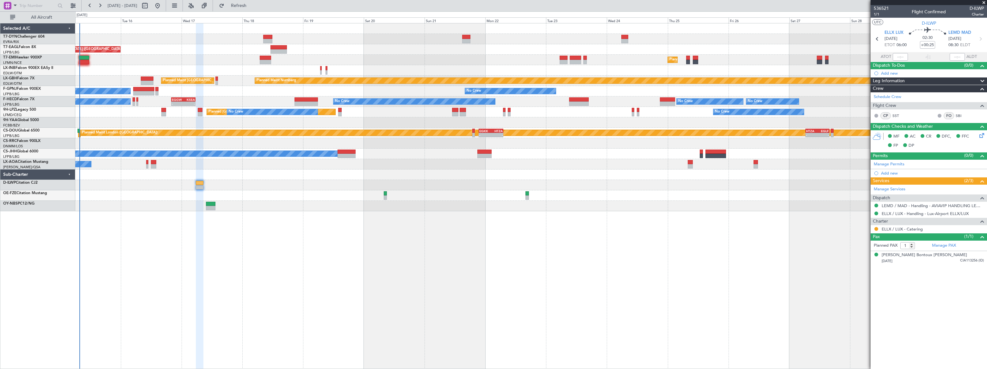
click at [251, 236] on div "Planned Maint New York (Teterboro) Planned Maint Zurich Planned Maint London (F…" at bounding box center [531, 196] width 912 height 346
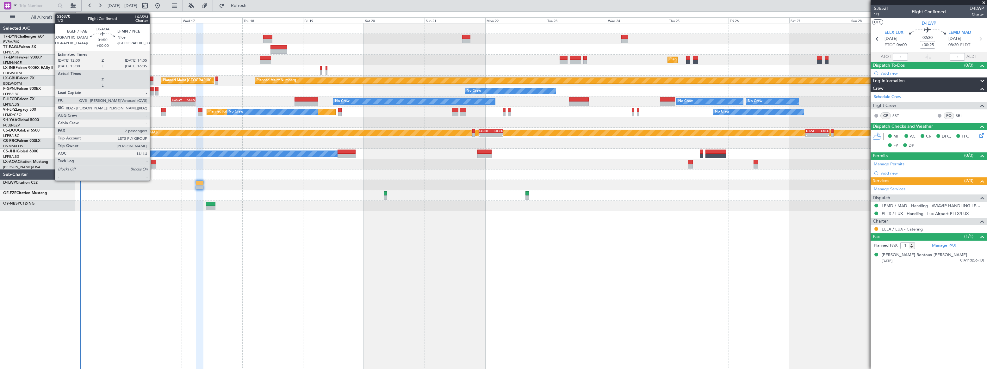
click at [153, 163] on div at bounding box center [153, 162] width 5 height 4
type input "2"
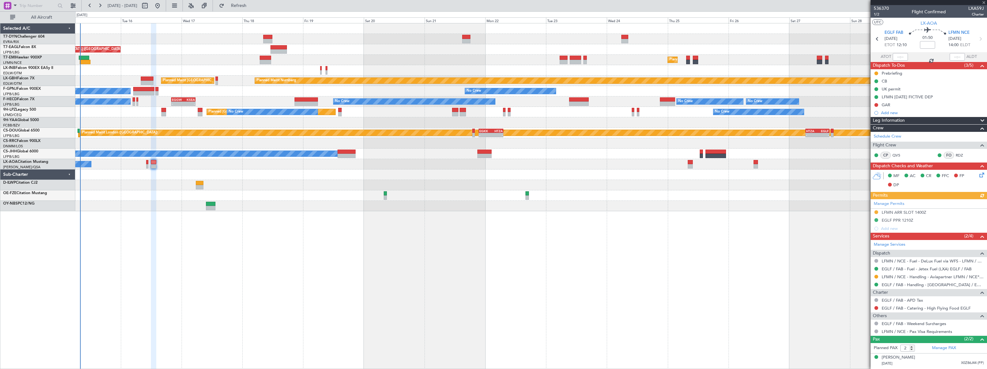
click at [146, 163] on div "No Crew Chester No Crew Antwerp (Deurne)" at bounding box center [531, 164] width 912 height 10
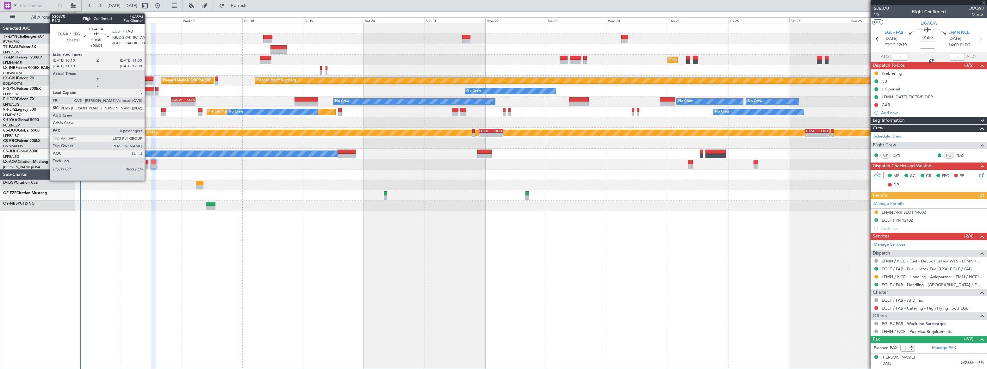
click at [147, 163] on div at bounding box center [147, 162] width 2 height 4
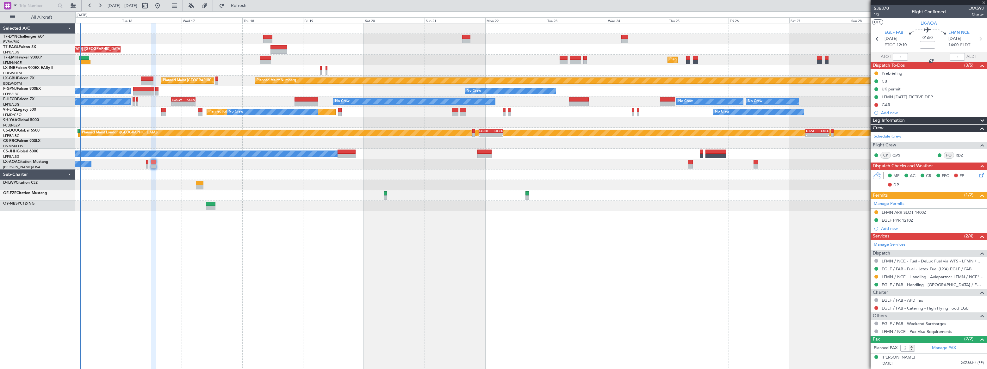
type input "+00:05"
type input "0"
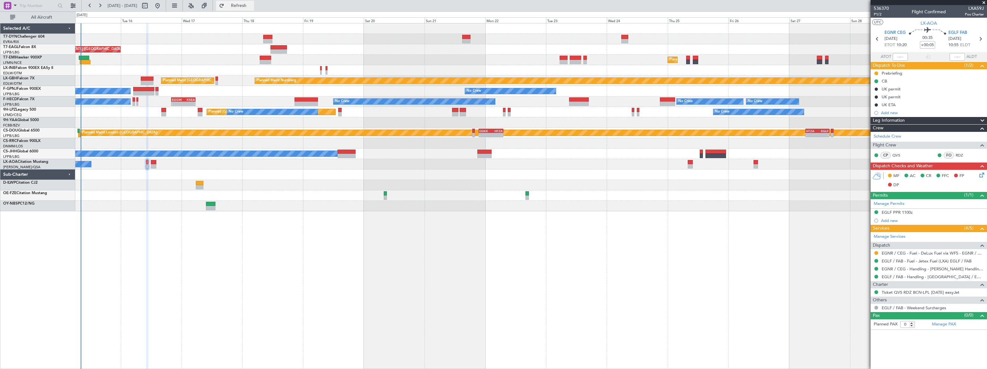
click at [252, 3] on span "Refresh" at bounding box center [239, 5] width 27 height 4
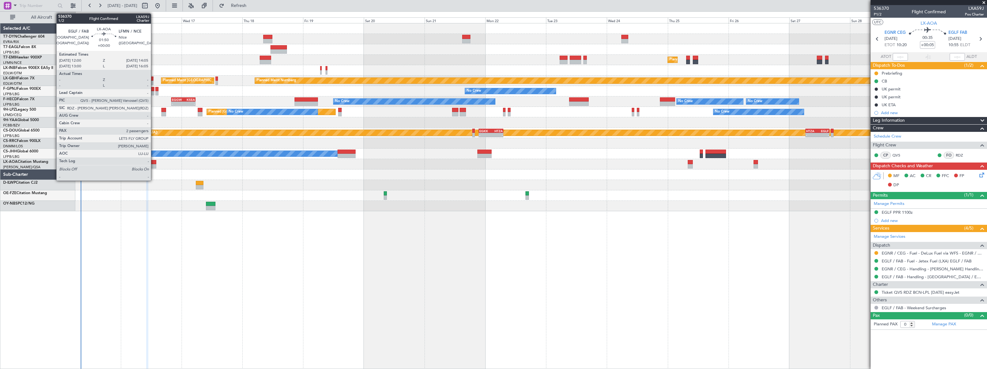
click at [154, 162] on div at bounding box center [153, 162] width 5 height 4
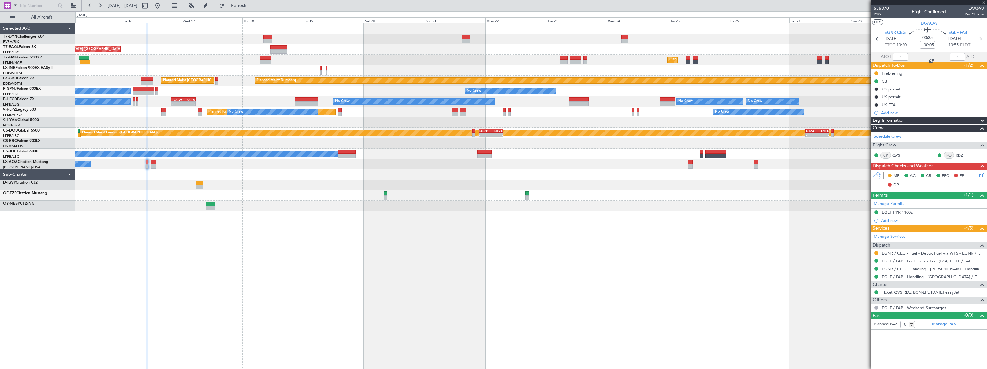
type input "2"
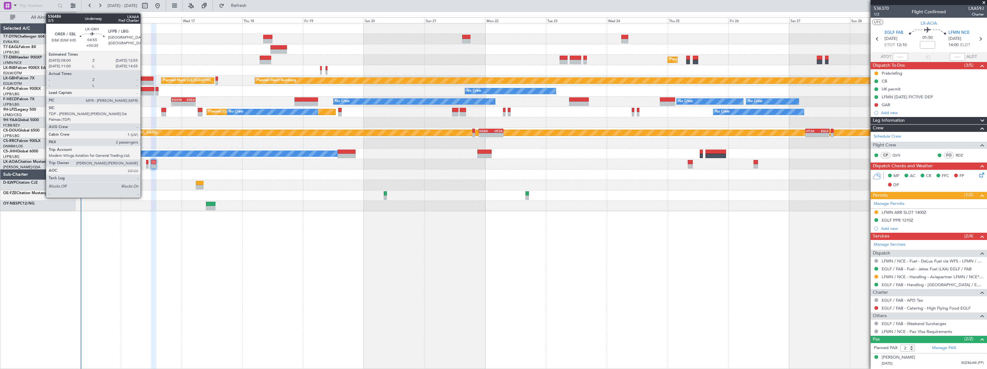
click at [143, 78] on div at bounding box center [147, 79] width 13 height 4
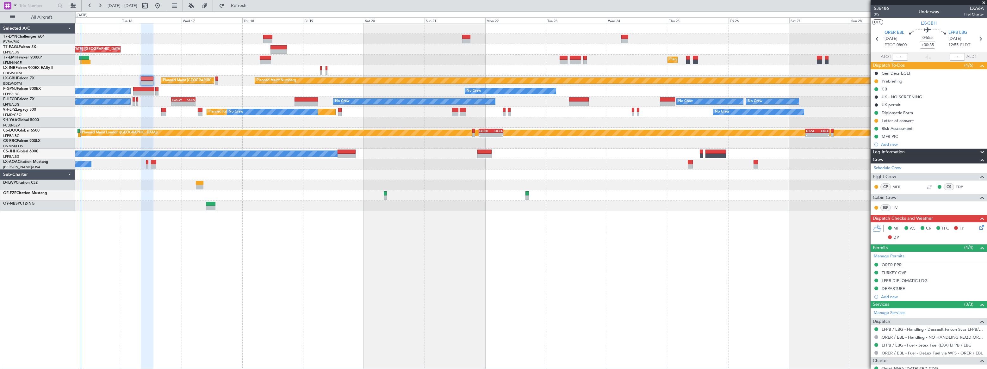
click at [157, 197] on div at bounding box center [531, 195] width 912 height 10
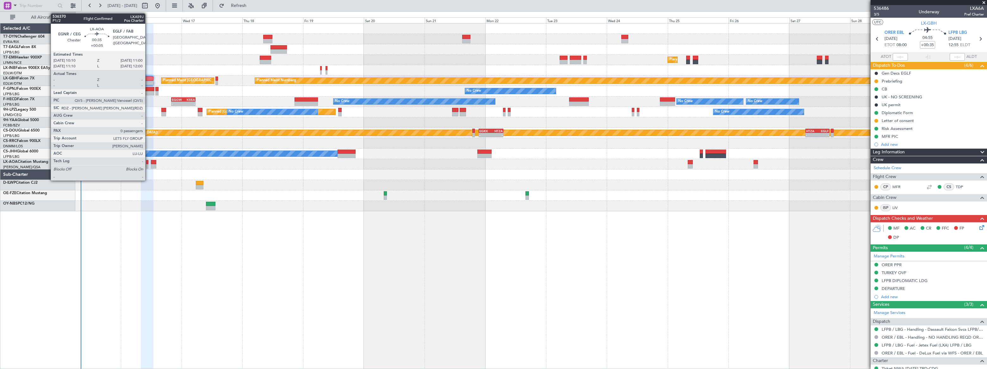
click at [148, 164] on div at bounding box center [147, 162] width 2 height 4
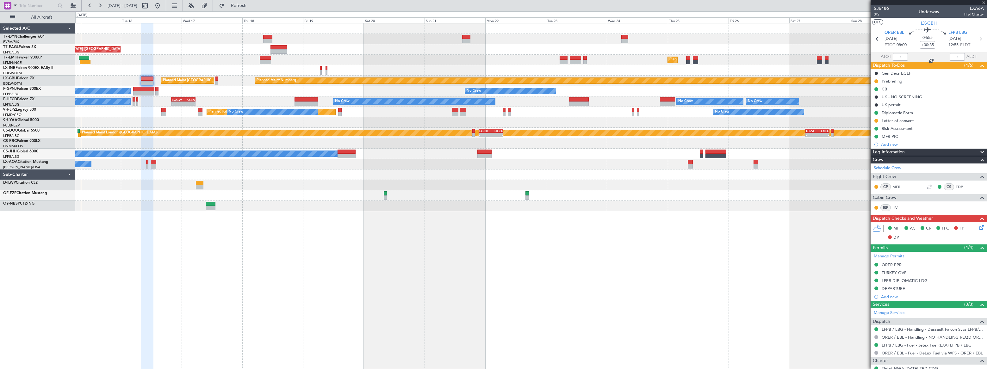
click at [146, 164] on div at bounding box center [147, 166] width 2 height 4
type input "+00:05"
type input "0"
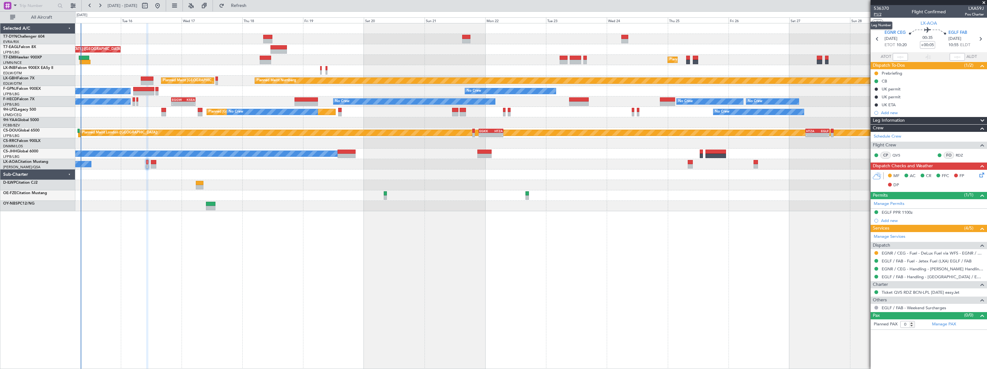
click at [877, 14] on span "P1/2" at bounding box center [881, 14] width 15 height 5
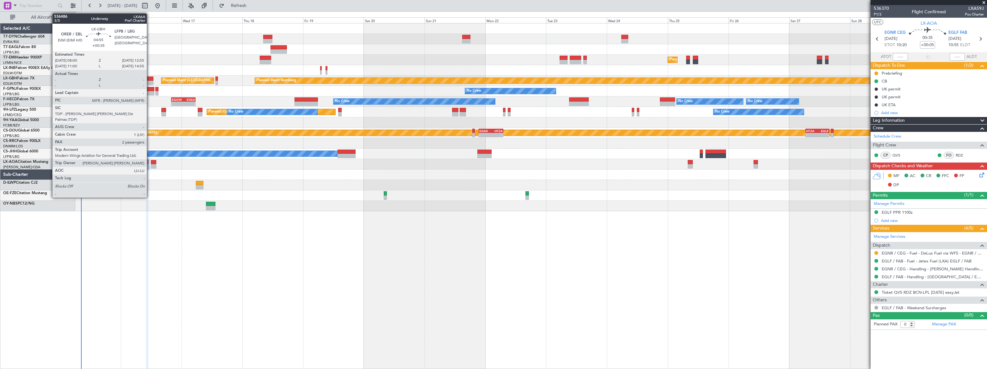
click at [150, 81] on div at bounding box center [147, 83] width 13 height 4
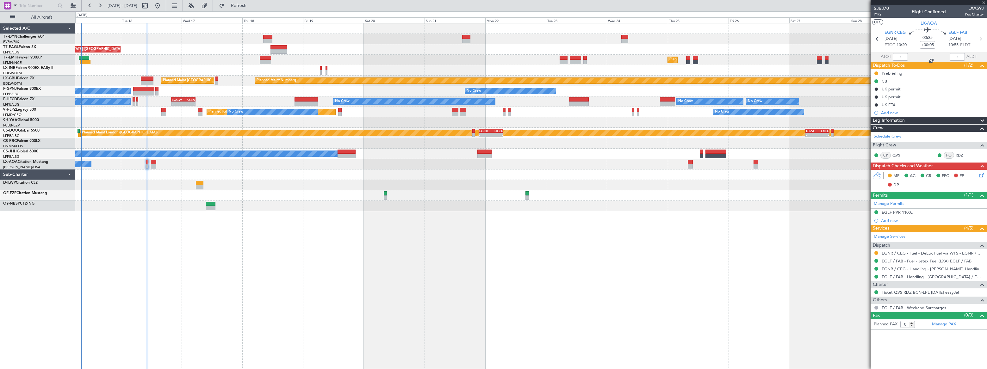
type input "+00:35"
type input "2"
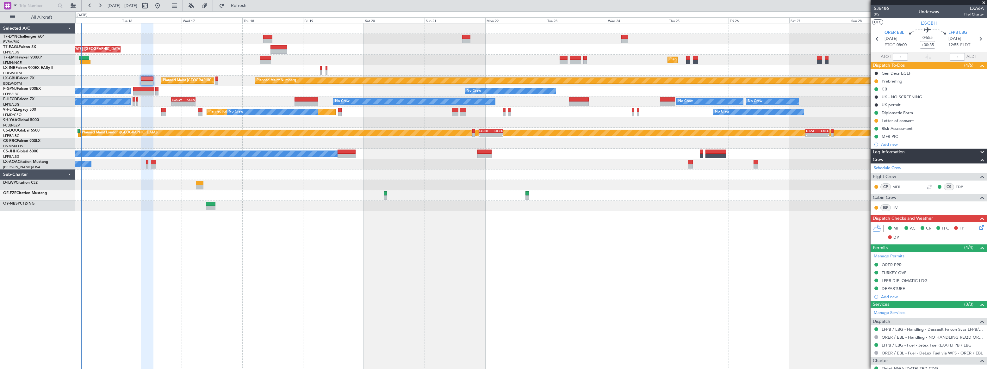
click at [150, 188] on div at bounding box center [531, 185] width 912 height 10
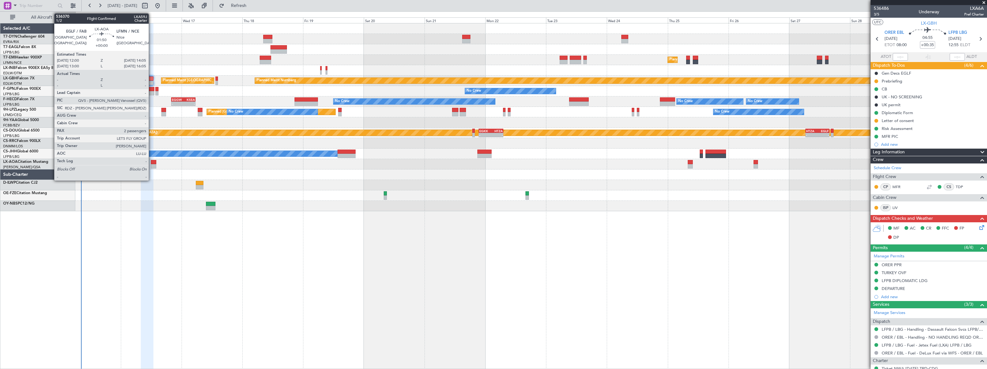
click at [153, 163] on div at bounding box center [153, 162] width 5 height 4
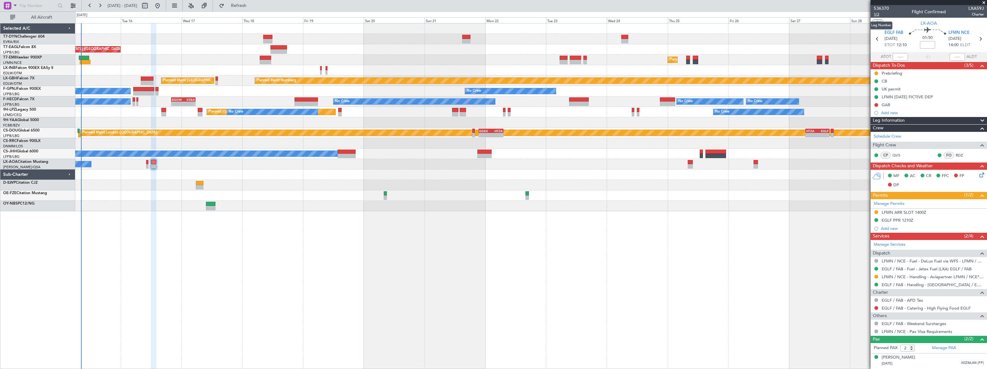
click at [876, 16] on span "1/2" at bounding box center [881, 14] width 15 height 5
click at [252, 6] on span "Refresh" at bounding box center [239, 5] width 27 height 4
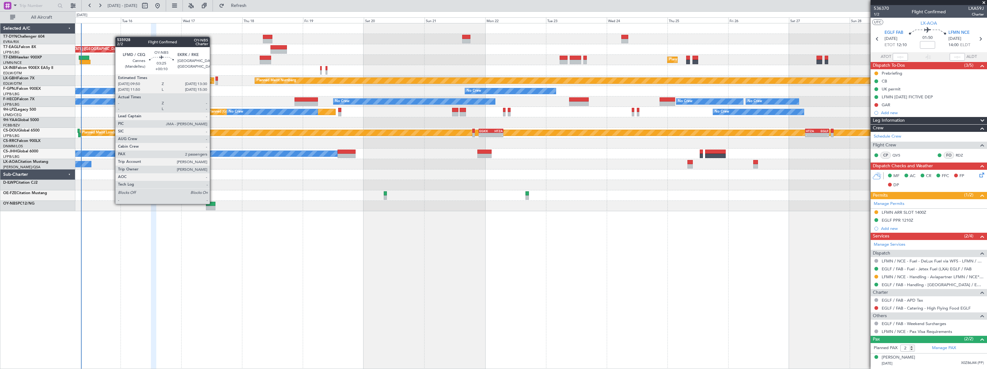
click at [212, 203] on div at bounding box center [210, 204] width 9 height 4
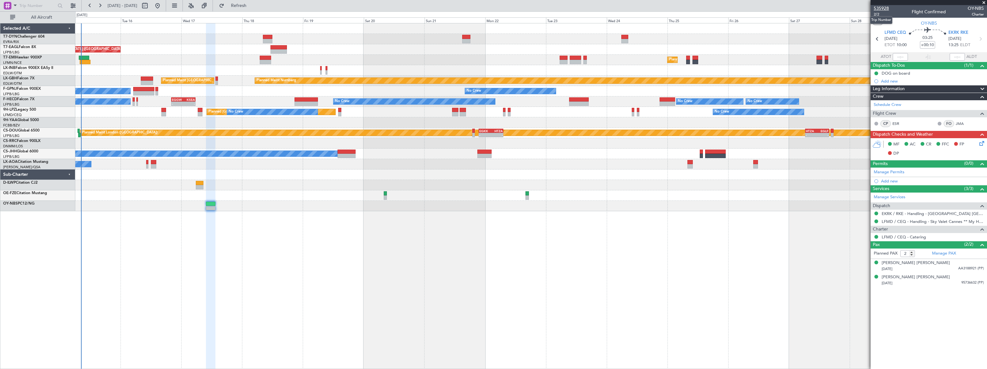
click at [877, 6] on span "535928" at bounding box center [881, 8] width 15 height 7
click at [354, 266] on div "Planned Maint New York (Teterboro) Planned Maint Zurich Planned Maint London (F…" at bounding box center [531, 196] width 912 height 346
click at [875, 16] on span "2/2" at bounding box center [881, 14] width 15 height 5
click at [252, 6] on span "Refresh" at bounding box center [239, 5] width 27 height 4
click at [880, 8] on span "535928" at bounding box center [881, 8] width 15 height 7
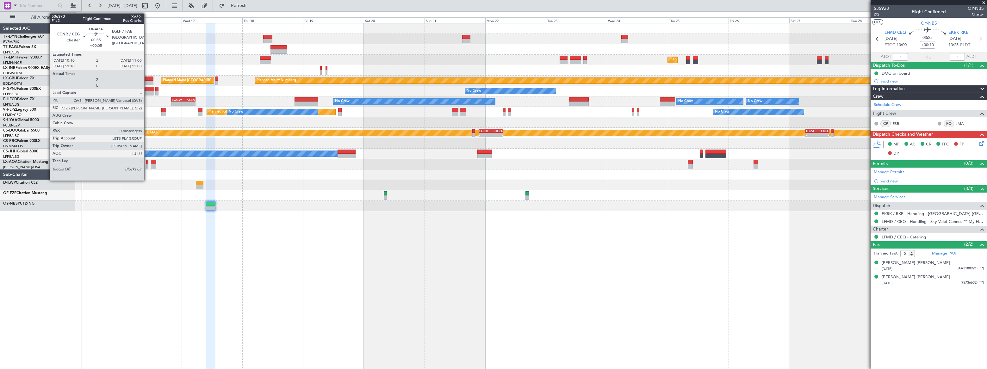
click at [147, 165] on div at bounding box center [147, 166] width 2 height 4
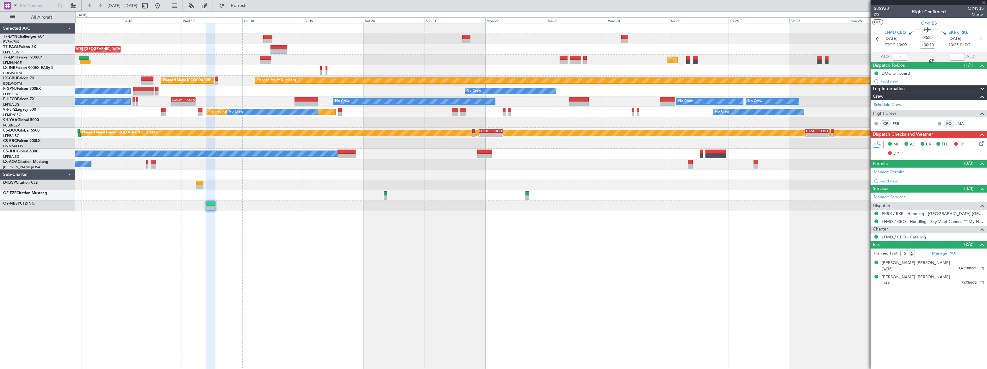
type input "+00:05"
type input "0"
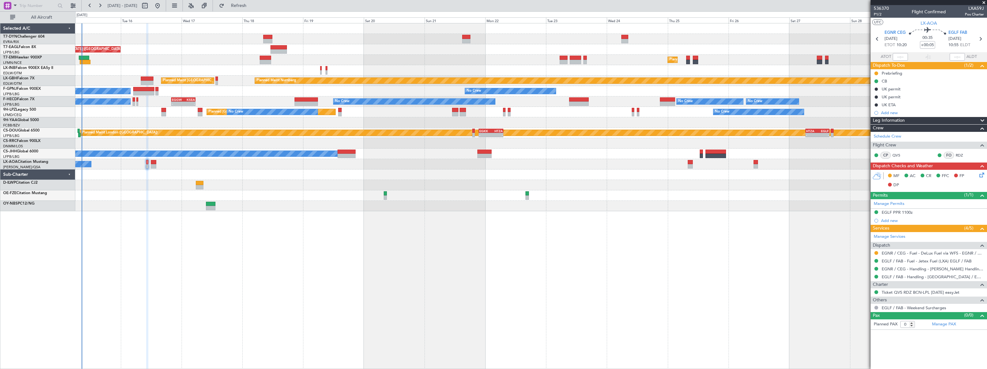
click at [983, 173] on icon at bounding box center [980, 174] width 5 height 5
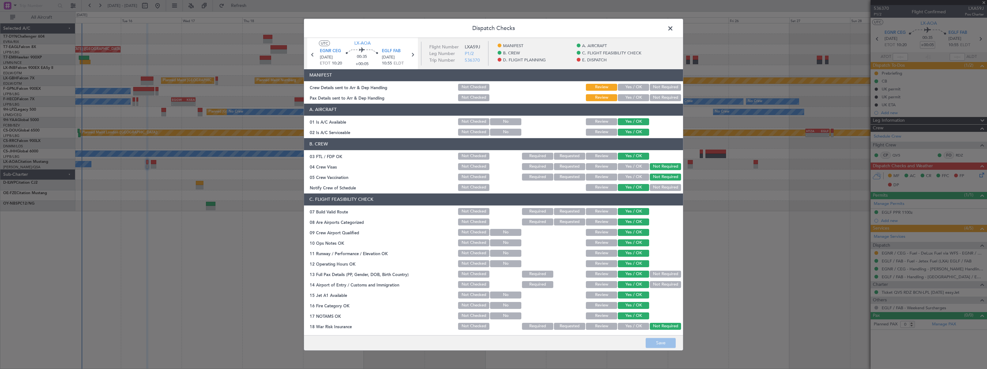
click at [629, 84] on button "Yes / OK" at bounding box center [633, 87] width 31 height 7
click at [629, 99] on button "Yes / OK" at bounding box center [633, 97] width 31 height 7
click at [671, 347] on button "Save" at bounding box center [661, 343] width 30 height 10
click at [674, 28] on span at bounding box center [674, 29] width 0 height 13
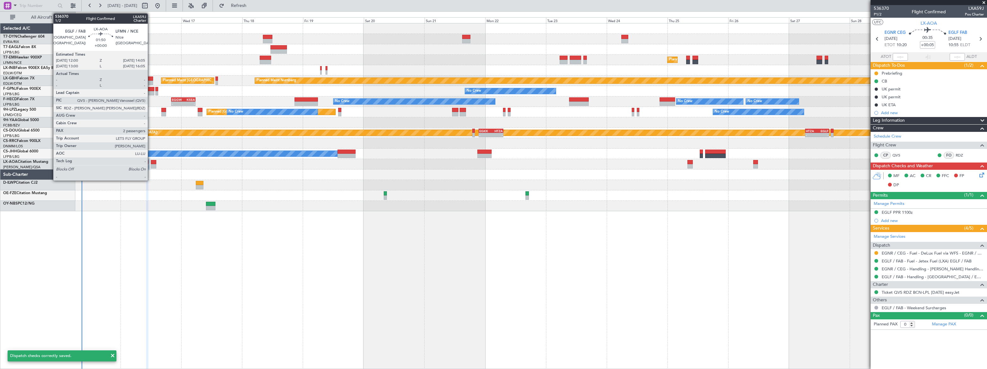
click at [152, 164] on div at bounding box center [153, 162] width 5 height 4
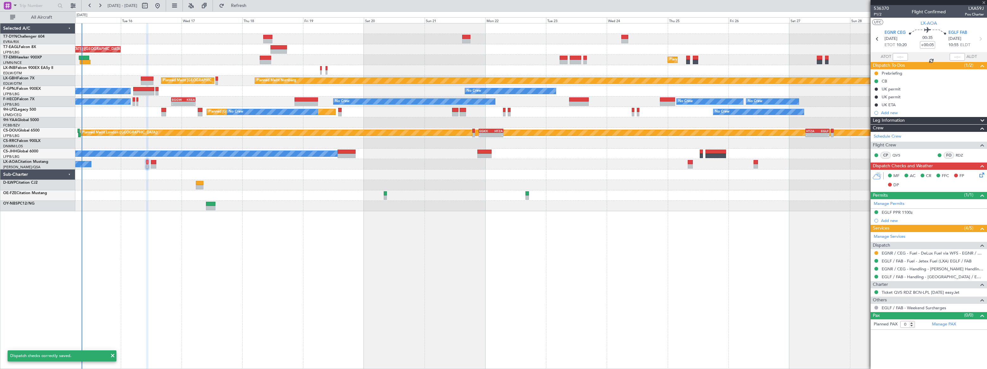
type input "2"
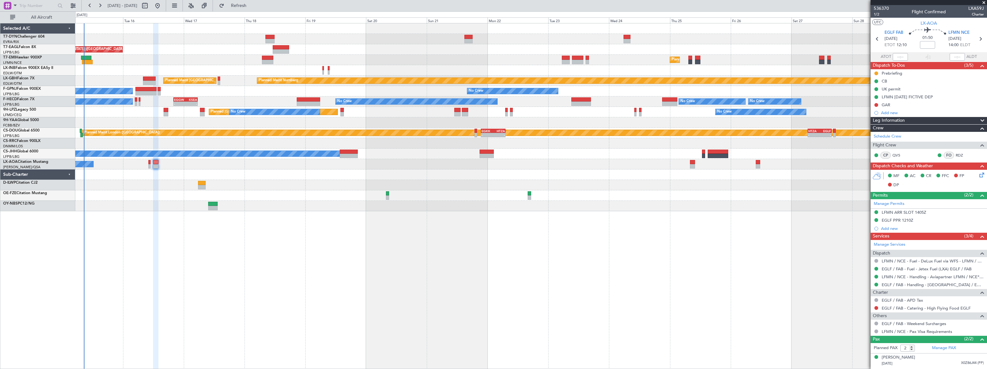
click at [112, 168] on div "No Crew Chester" at bounding box center [531, 164] width 912 height 10
click at [141, 190] on div at bounding box center [530, 195] width 911 height 10
click at [883, 7] on span "536370" at bounding box center [881, 8] width 15 height 7
click at [471, 197] on div at bounding box center [531, 195] width 912 height 10
click at [928, 219] on div "EGLF PPR 1210Z" at bounding box center [929, 221] width 116 height 8
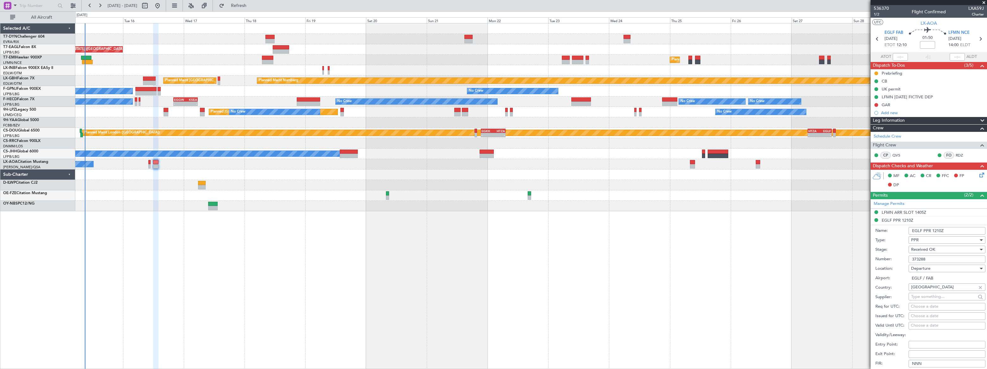
drag, startPoint x: 929, startPoint y: 259, endPoint x: 910, endPoint y: 259, distance: 18.4
click at [910, 259] on input "373288" at bounding box center [947, 260] width 77 height 8
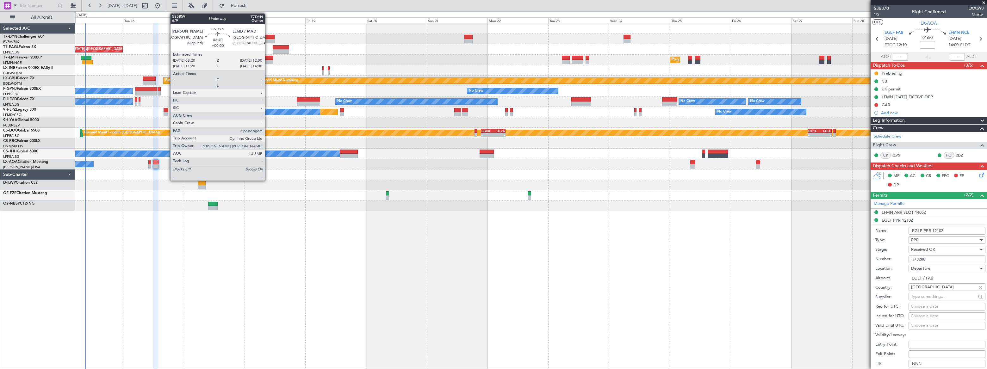
click at [268, 36] on div at bounding box center [269, 37] width 9 height 4
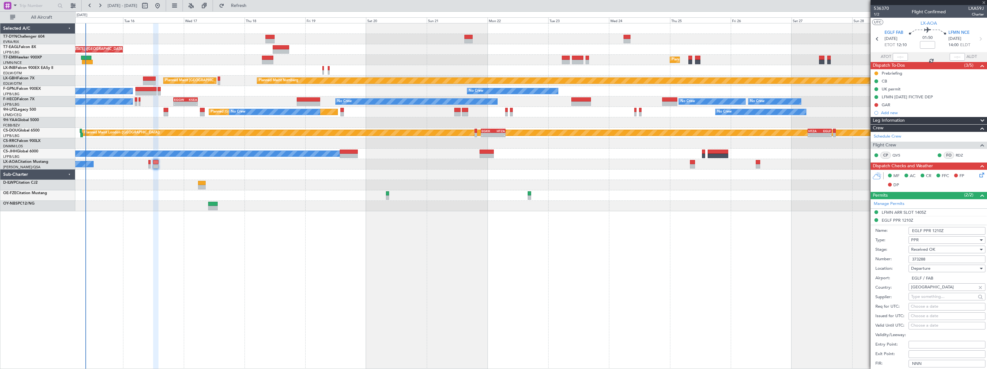
type input "3"
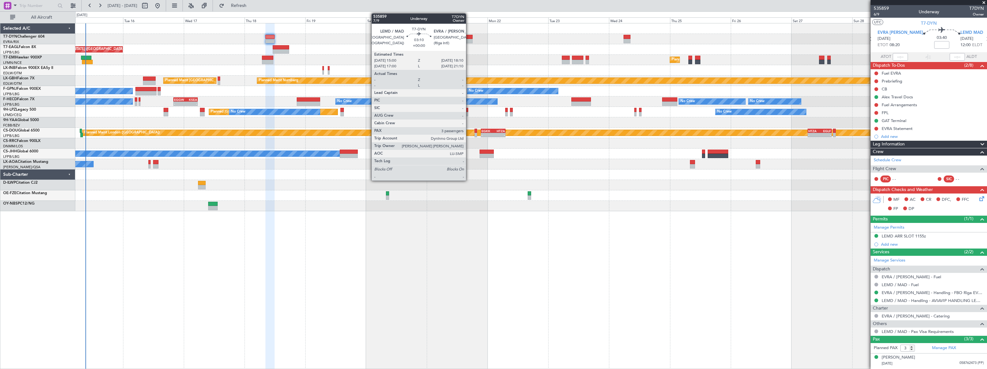
click at [469, 37] on div at bounding box center [469, 37] width 8 height 4
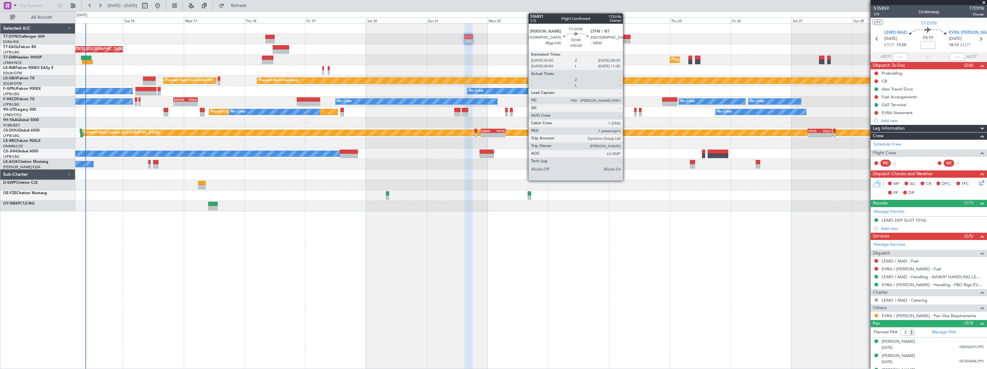
click at [626, 35] on div at bounding box center [627, 37] width 7 height 4
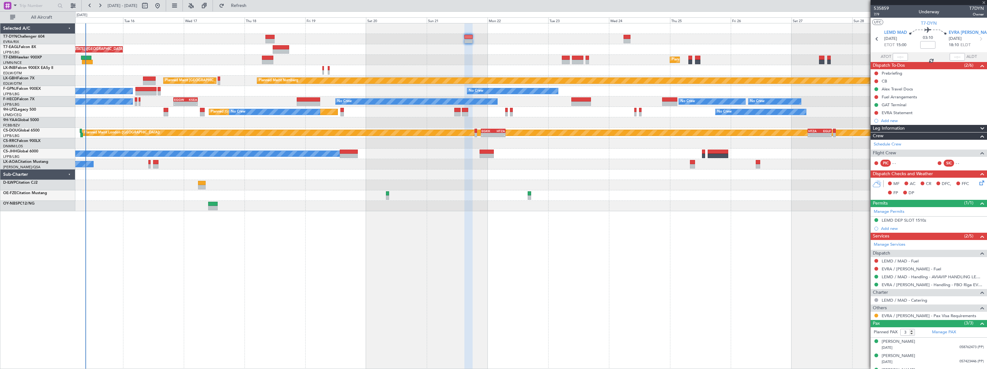
type input "+00:30"
type input "1"
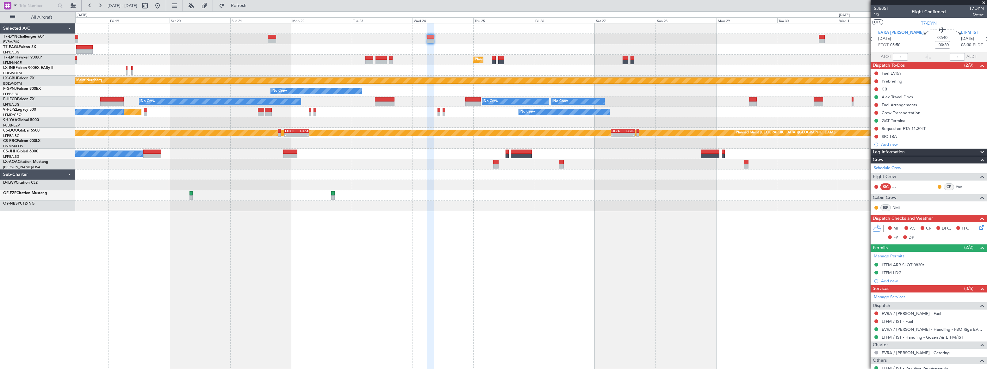
click at [552, 46] on div "Planned Maint [US_STATE] ([GEOGRAPHIC_DATA])" at bounding box center [530, 49] width 911 height 10
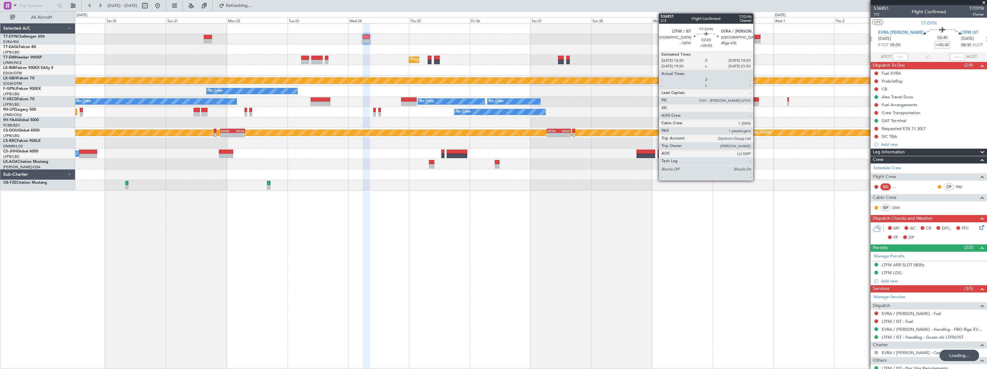
click at [756, 38] on div at bounding box center [758, 37] width 6 height 4
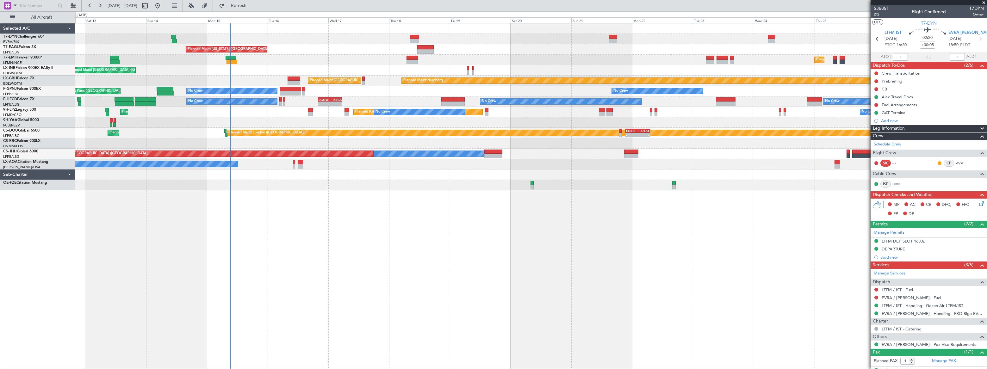
click at [538, 126] on div "Planned Maint New York (Teterboro) Planned Maint Zurich Planned Maint Zurich Pl…" at bounding box center [531, 106] width 912 height 167
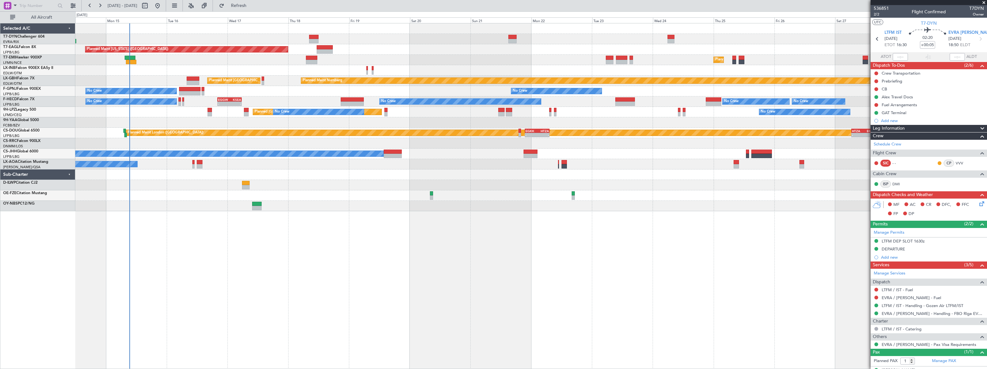
click at [199, 208] on div "Planned Maint New York (Teterboro) Planned Maint Zurich Planned Maint London (F…" at bounding box center [531, 196] width 912 height 346
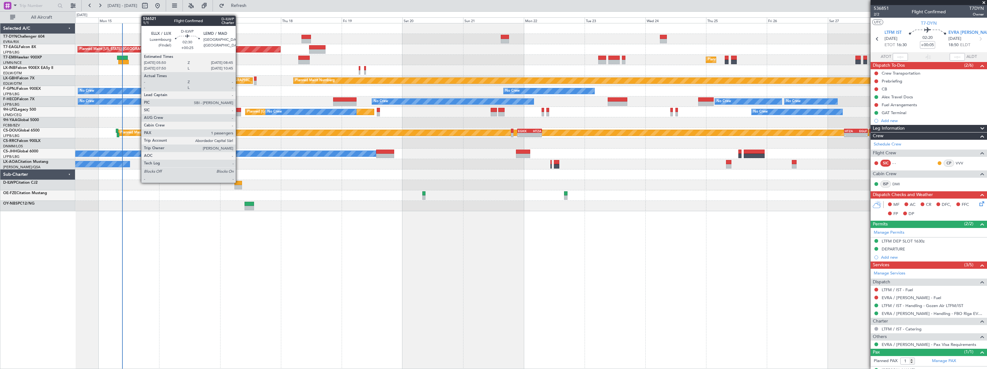
click at [239, 182] on div at bounding box center [238, 183] width 8 height 4
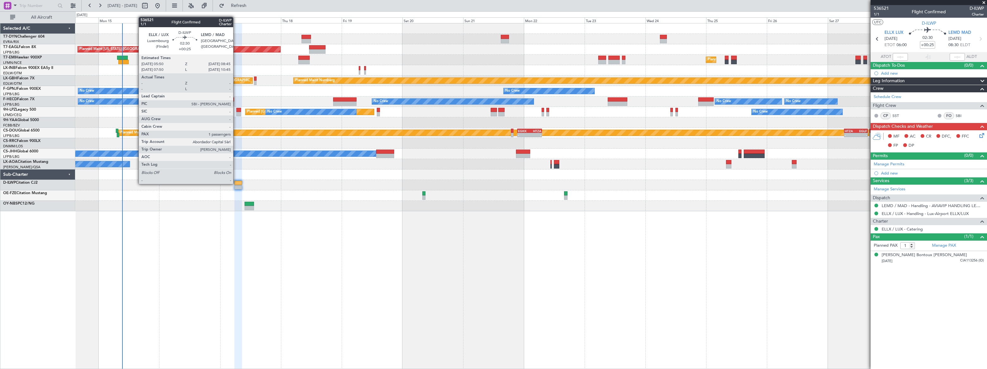
click at [236, 184] on div at bounding box center [238, 183] width 8 height 4
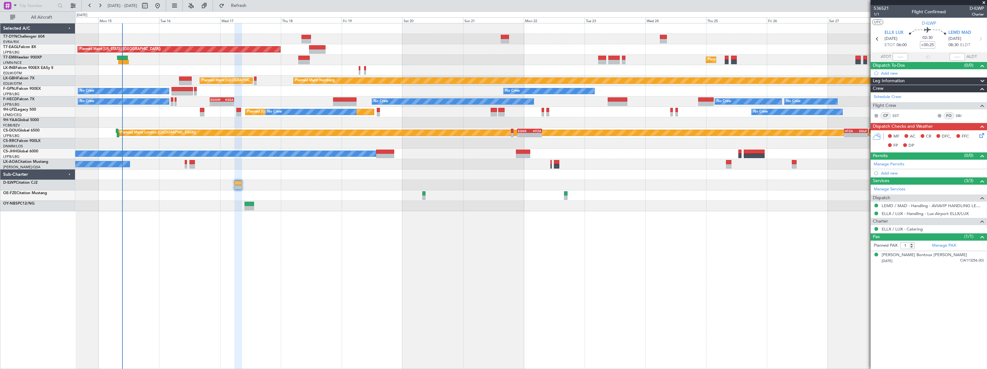
click at [930, 44] on input "+00:25" at bounding box center [927, 45] width 15 height 8
type input "-00:15"
click at [936, 48] on div "02:30 -00:15" at bounding box center [928, 38] width 42 height 23
click at [718, 229] on div "Planned Maint New York (Teterboro) Planned Maint Zurich Planned Maint London (F…" at bounding box center [531, 196] width 912 height 346
click at [883, 9] on span "536521" at bounding box center [881, 8] width 15 height 7
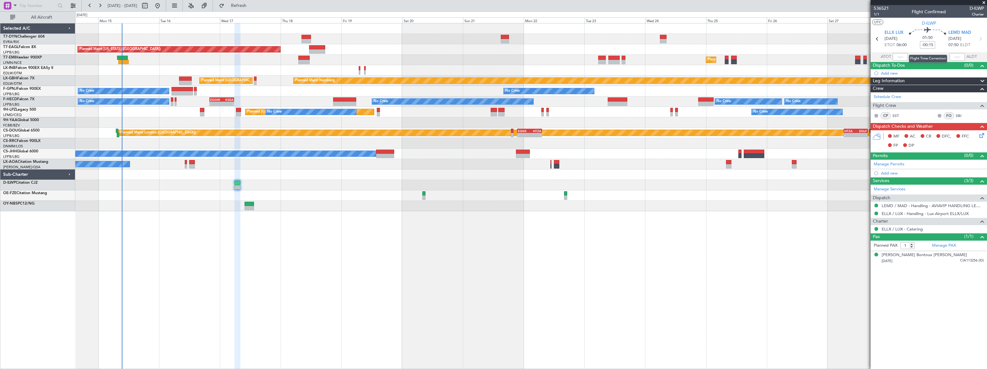
click at [933, 46] on input "-00:15" at bounding box center [927, 45] width 15 height 8
click at [941, 45] on div "01:50 +00:15" at bounding box center [928, 38] width 42 height 23
click at [933, 44] on input "+00:15" at bounding box center [927, 45] width 15 height 8
click at [940, 44] on div "02:20 -00:05" at bounding box center [928, 38] width 42 height 23
click at [930, 44] on input "-00:05" at bounding box center [927, 45] width 15 height 8
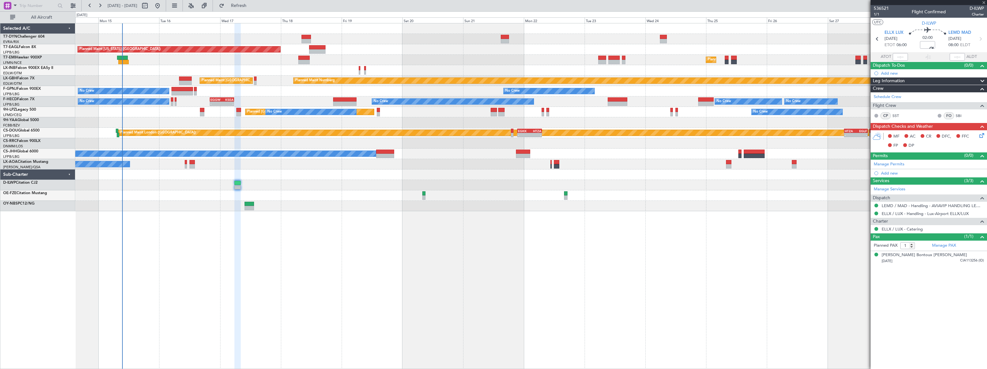
click at [943, 42] on div "02:00 +00:15" at bounding box center [928, 38] width 42 height 23
click at [880, 8] on span "536521" at bounding box center [881, 8] width 15 height 7
click at [252, 7] on span "Refresh" at bounding box center [239, 5] width 27 height 4
click at [927, 45] on input "+00:15" at bounding box center [927, 45] width 15 height 8
click at [924, 45] on input "+00:15" at bounding box center [927, 45] width 15 height 8
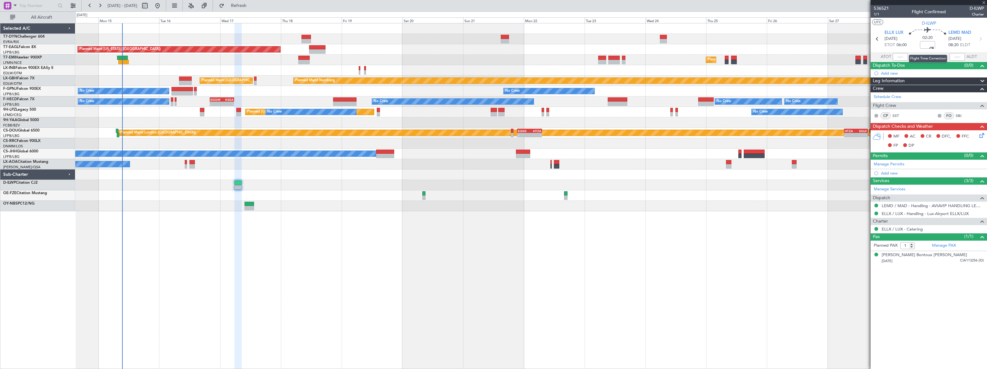
click at [932, 44] on span at bounding box center [927, 45] width 11 height 11
click at [931, 44] on input "-00:15" at bounding box center [927, 45] width 15 height 8
click at [937, 45] on div "01:50 +00:25" at bounding box center [928, 38] width 42 height 23
click at [927, 44] on input "+00:25" at bounding box center [927, 45] width 15 height 8
click at [923, 46] on input "+00:25" at bounding box center [927, 45] width 15 height 8
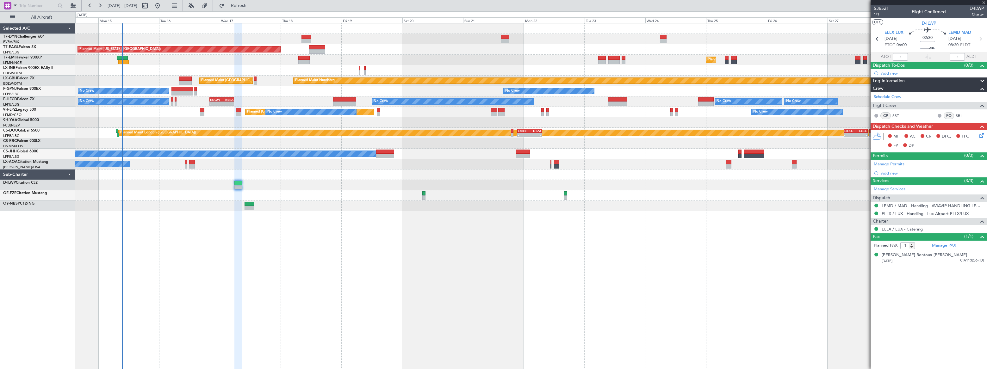
type input "-00:25"
click at [924, 44] on span at bounding box center [928, 45] width 10 height 10
click at [931, 44] on input "-00:25" at bounding box center [927, 45] width 15 height 8
click at [939, 46] on div "01:40 +00:35" at bounding box center [928, 38] width 42 height 23
click at [928, 46] on input "+00:35" at bounding box center [927, 45] width 15 height 8
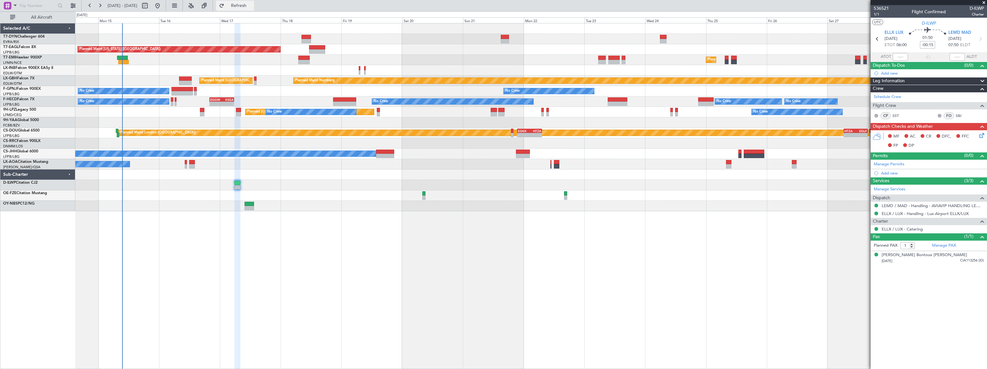
type input "-00:15"
click at [254, 1] on button "Refresh" at bounding box center [235, 6] width 38 height 10
click at [252, 6] on span "Refresh" at bounding box center [239, 5] width 27 height 4
click at [927, 45] on input "-00:15" at bounding box center [927, 45] width 15 height 8
type input "+00:00"
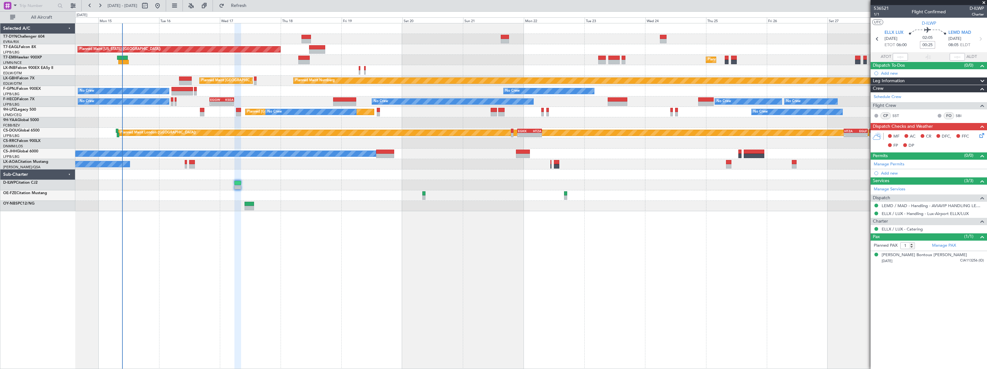
click at [946, 42] on div "02:05 00:25" at bounding box center [928, 38] width 42 height 23
click at [925, 44] on input "+00:25" at bounding box center [927, 45] width 15 height 8
type input "-00:15"
click at [943, 47] on div "02:30 -00:15" at bounding box center [928, 38] width 42 height 23
click at [921, 42] on input "-00:15" at bounding box center [927, 45] width 15 height 8
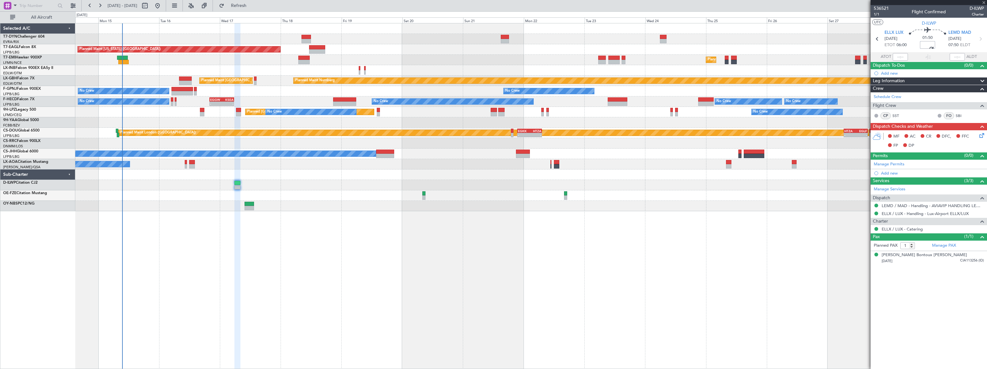
type input "+00:25"
click at [945, 45] on div "01:50 +00:25" at bounding box center [928, 38] width 42 height 23
type input "-00:10"
click at [942, 42] on div "02:30 -00:10" at bounding box center [928, 38] width 42 height 23
click at [252, 3] on span "Refresh" at bounding box center [239, 5] width 27 height 4
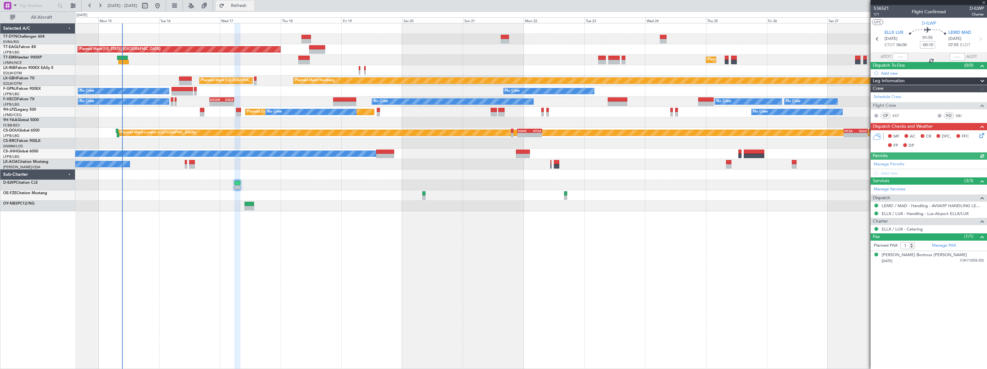
click at [252, 3] on span "Refresh" at bounding box center [239, 5] width 27 height 4
click at [927, 45] on input "-00:10" at bounding box center [927, 45] width 15 height 8
click at [937, 42] on div "02:25 +00:20" at bounding box center [928, 38] width 42 height 23
click at [922, 45] on input "+00:20" at bounding box center [927, 45] width 15 height 8
click at [924, 45] on input "+00:20" at bounding box center [927, 45] width 15 height 8
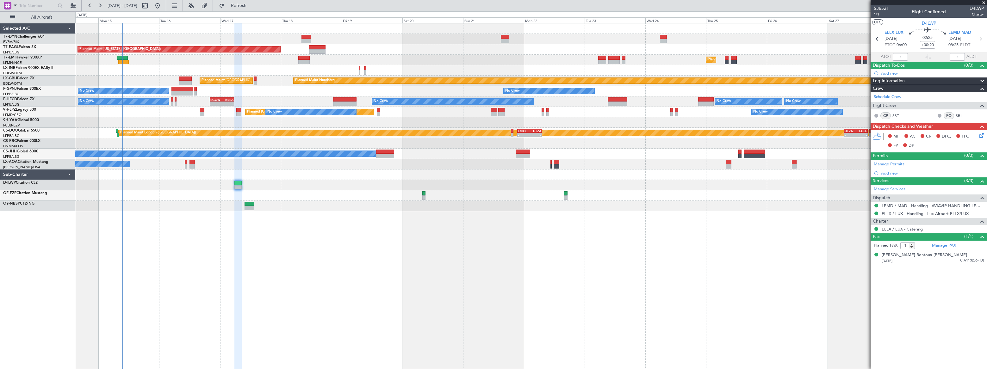
click at [940, 40] on div "02:25 +00:20" at bounding box center [928, 38] width 42 height 23
click at [533, 272] on div "Planned Maint New York (Teterboro) Planned Maint Zurich Planned Maint London (F…" at bounding box center [531, 196] width 912 height 346
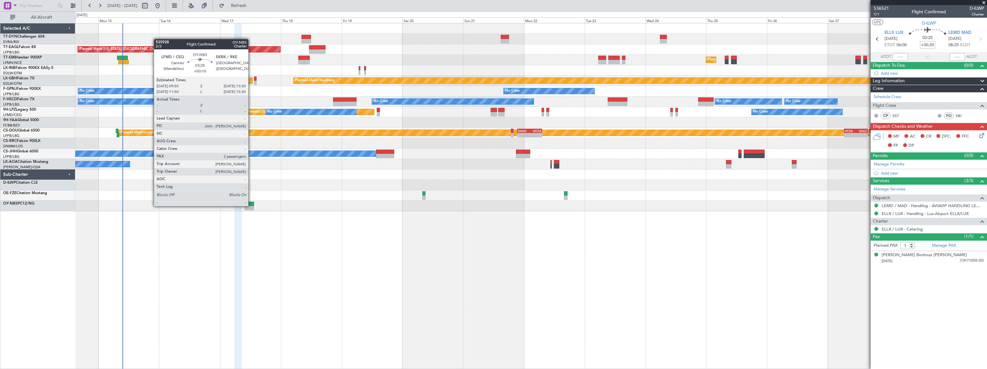
click at [251, 206] on div at bounding box center [249, 208] width 9 height 4
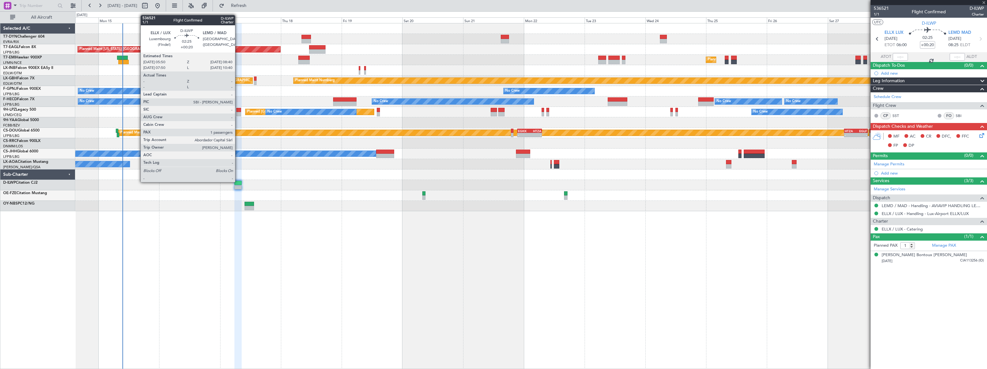
click at [238, 181] on div at bounding box center [237, 183] width 7 height 4
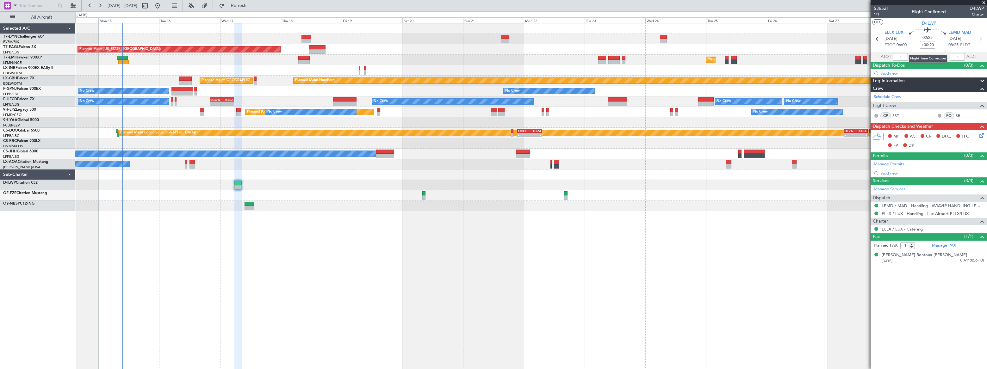
click at [929, 44] on input "+00:20" at bounding box center [927, 45] width 15 height 8
type input "-00:10"
click at [945, 44] on div "02:25 -00:10" at bounding box center [928, 38] width 42 height 23
click at [252, 6] on span "Refresh" at bounding box center [239, 5] width 27 height 4
click at [252, 5] on span "Refreshing..." at bounding box center [239, 5] width 27 height 4
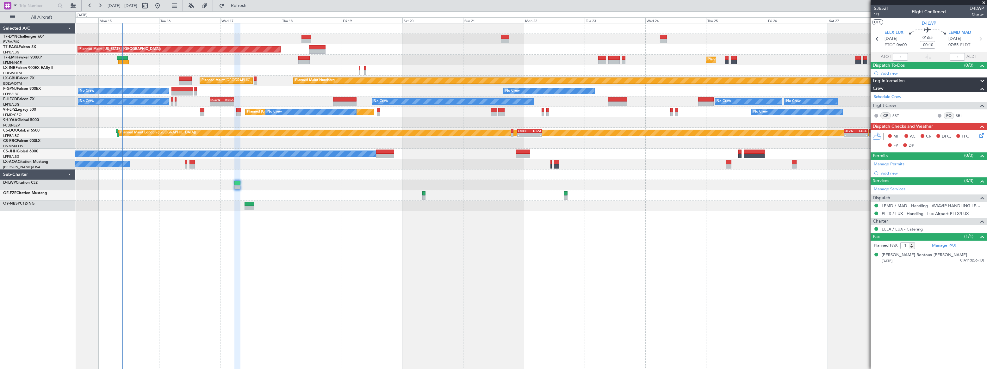
click at [807, 249] on div "Planned Maint New York (Teterboro) Planned Maint Zurich Planned Maint London (F…" at bounding box center [531, 196] width 912 height 346
click at [928, 47] on input "-00:10" at bounding box center [927, 45] width 15 height 8
type input "+00:00"
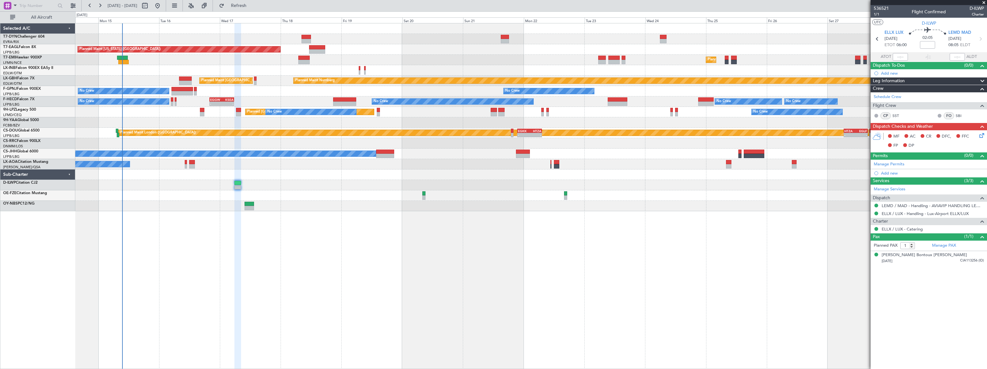
click at [943, 41] on div "02:05" at bounding box center [928, 38] width 42 height 23
click at [928, 43] on input at bounding box center [927, 45] width 15 height 8
click at [940, 45] on div "02:05 00:10" at bounding box center [928, 38] width 42 height 23
type input "+00:10"
click at [254, 9] on button "Refresh" at bounding box center [235, 6] width 38 height 10
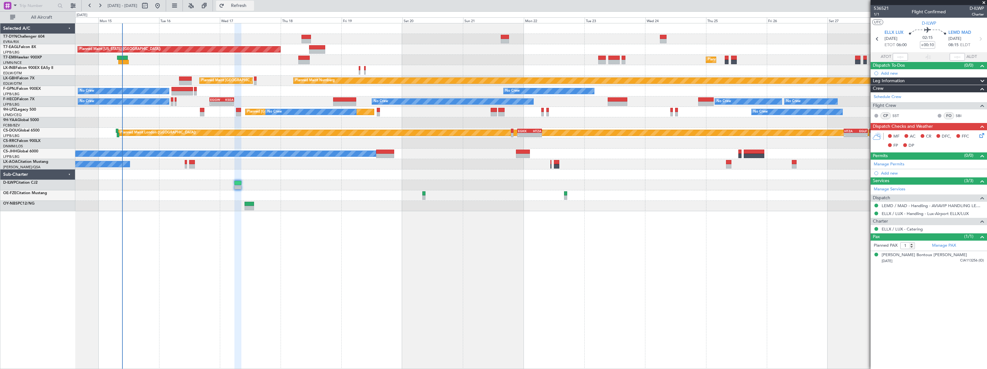
click at [252, 7] on span "Refresh" at bounding box center [239, 5] width 27 height 4
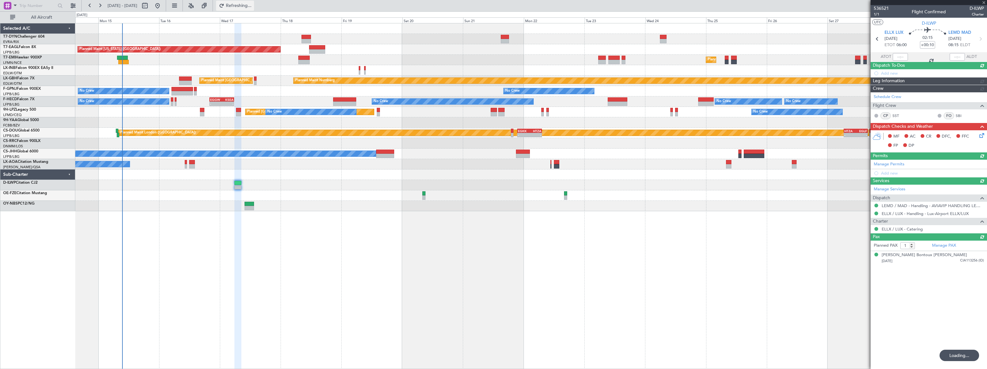
click at [252, 7] on span "Refreshing..." at bounding box center [239, 5] width 27 height 4
click at [883, 6] on span "536521" at bounding box center [881, 8] width 15 height 7
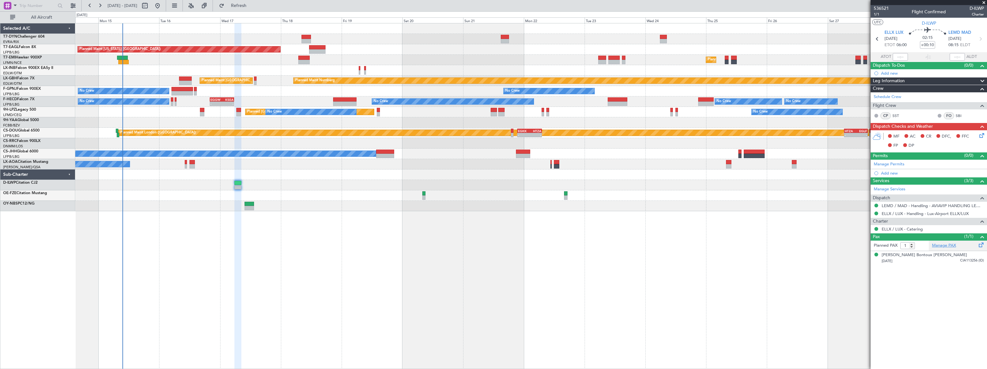
click at [945, 247] on link "Manage PAX" at bounding box center [944, 246] width 24 height 6
click at [104, 184] on div at bounding box center [531, 185] width 912 height 10
click at [948, 247] on link "Manage PAX" at bounding box center [944, 246] width 24 height 6
click at [252, 5] on span "Refresh" at bounding box center [239, 5] width 27 height 4
click at [252, 5] on span "Refreshing..." at bounding box center [239, 5] width 27 height 4
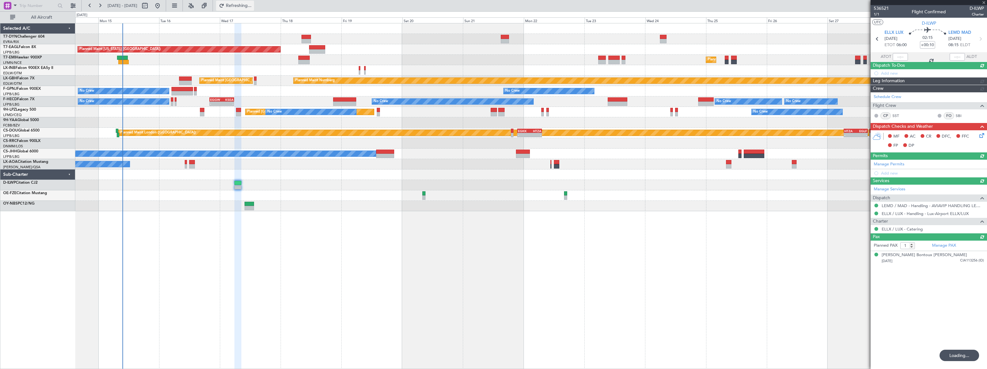
click at [252, 5] on span "Refreshing..." at bounding box center [239, 5] width 27 height 4
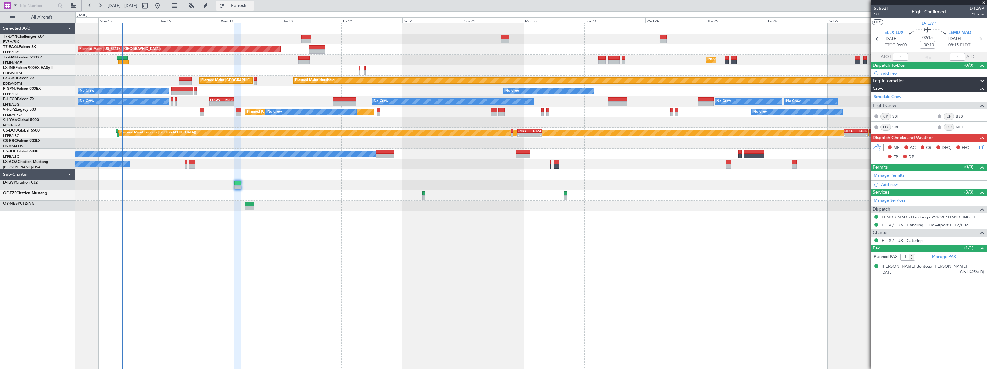
click at [252, 6] on span "Refresh" at bounding box center [239, 5] width 27 height 4
click at [252, 6] on span "Refreshing..." at bounding box center [239, 5] width 27 height 4
click at [252, 6] on span "Refresh" at bounding box center [239, 5] width 27 height 4
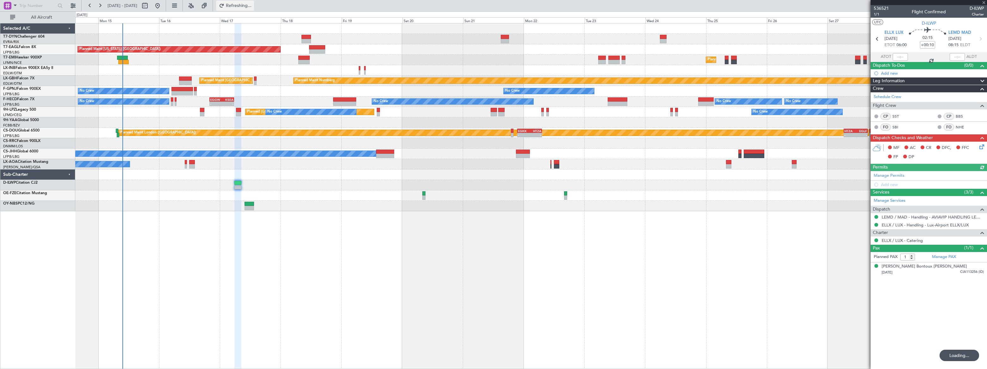
click at [252, 6] on span "Refreshing..." at bounding box center [239, 5] width 27 height 4
click at [252, 6] on span "Refresh" at bounding box center [239, 5] width 27 height 4
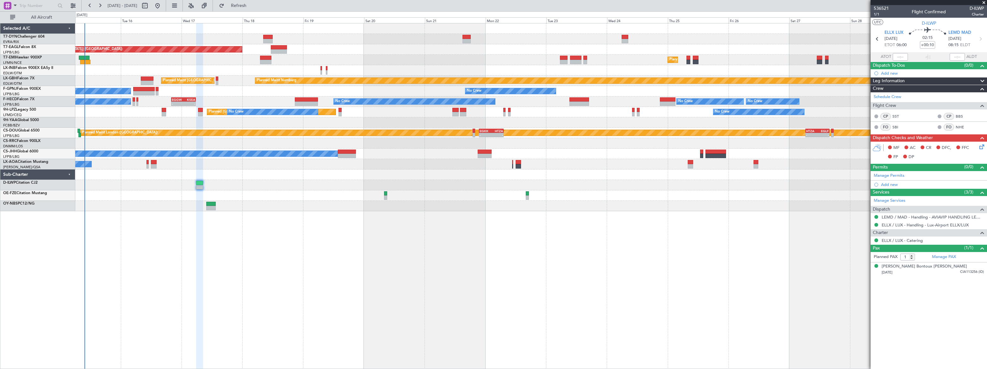
click at [239, 148] on div "Planned Maint New York (Teterboro) Planned Maint Zurich Planned Maint London (F…" at bounding box center [530, 117] width 911 height 188
click at [252, 3] on span "Refresh" at bounding box center [239, 5] width 27 height 4
click at [252, 3] on span "Refreshing..." at bounding box center [239, 5] width 27 height 4
